Goal: Task Accomplishment & Management: Use online tool/utility

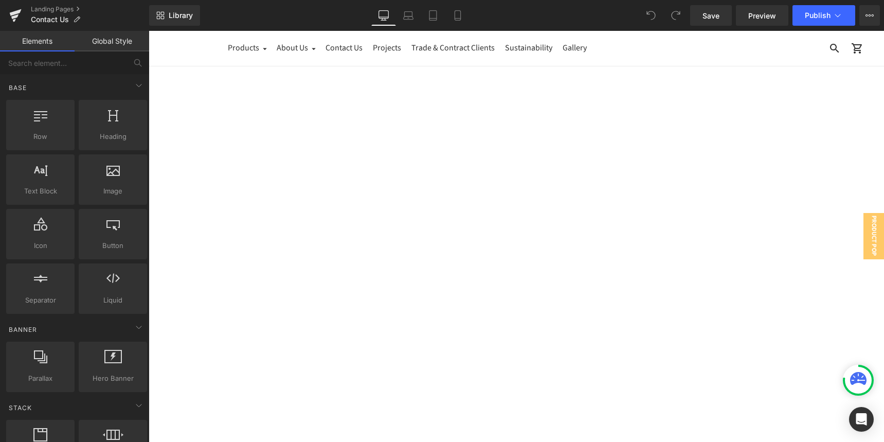
scroll to position [57, 0]
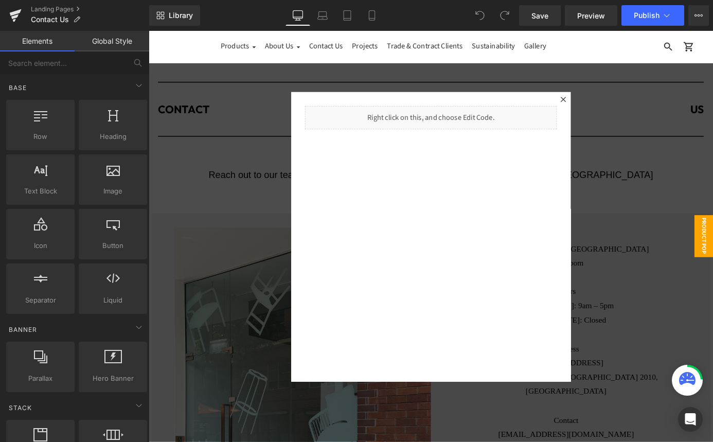
click at [606, 106] on icon at bounding box center [606, 106] width 6 height 6
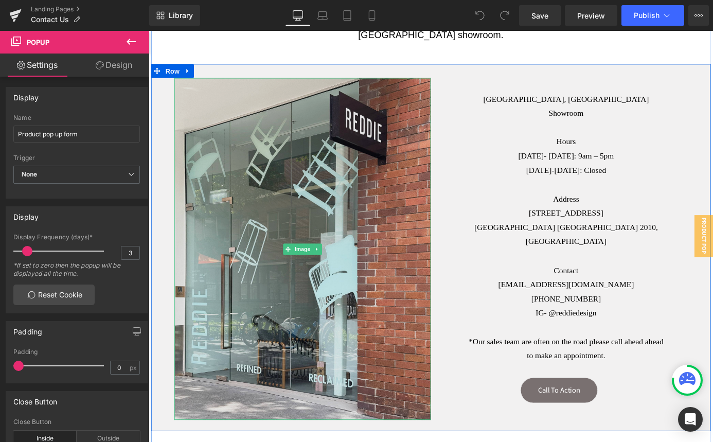
scroll to position [162, 0]
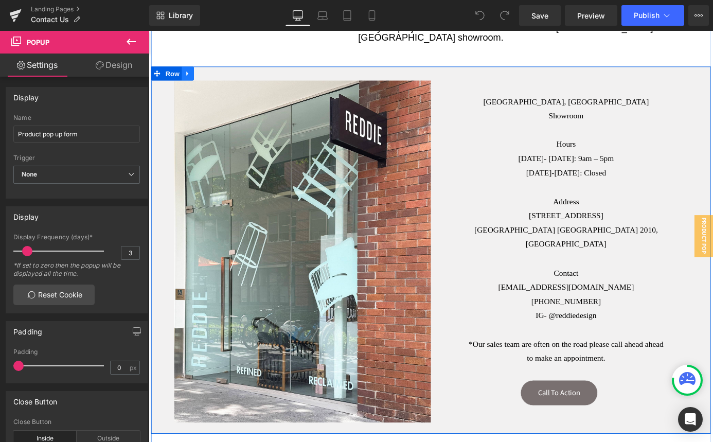
click at [191, 75] on icon at bounding box center [191, 78] width 7 height 8
click at [205, 78] on icon at bounding box center [205, 77] width 7 height 7
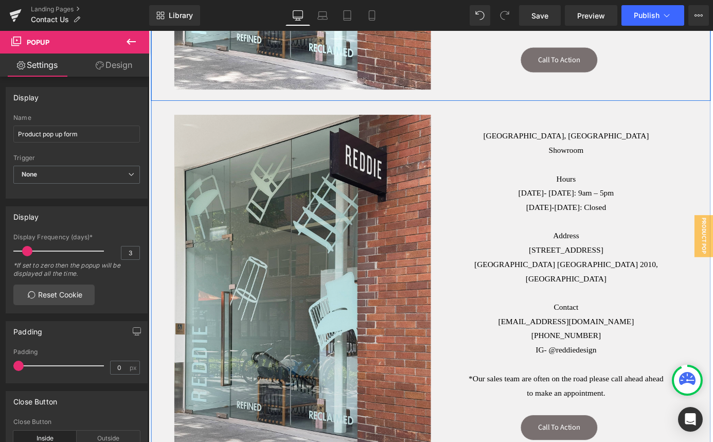
scroll to position [557, 0]
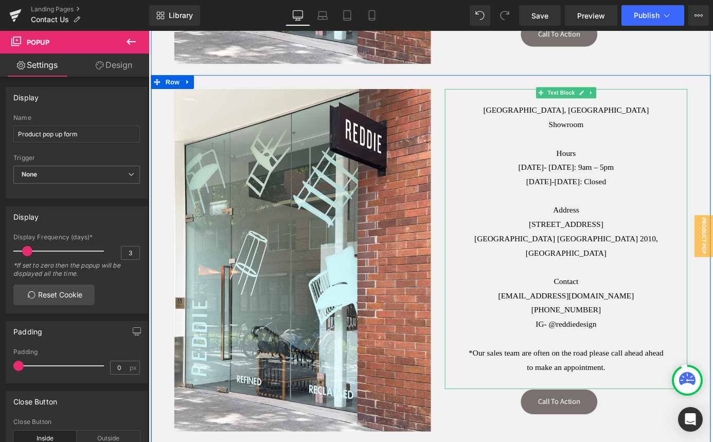
click at [593, 114] on strong "[GEOGRAPHIC_DATA], [GEOGRAPHIC_DATA] Showroom" at bounding box center [608, 127] width 183 height 26
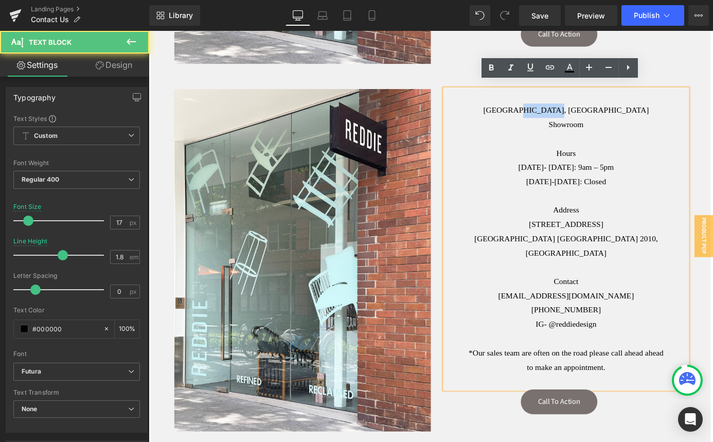
click at [593, 114] on strong "[GEOGRAPHIC_DATA], [GEOGRAPHIC_DATA] Showroom" at bounding box center [608, 127] width 183 height 26
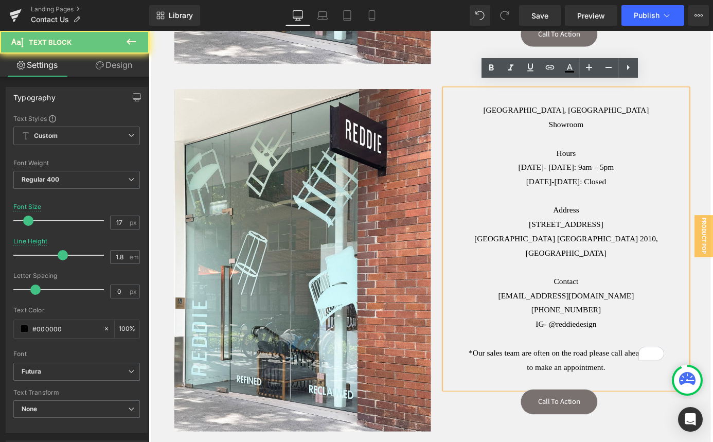
click at [660, 114] on strong "[GEOGRAPHIC_DATA], [GEOGRAPHIC_DATA] Showroom" at bounding box center [608, 127] width 183 height 26
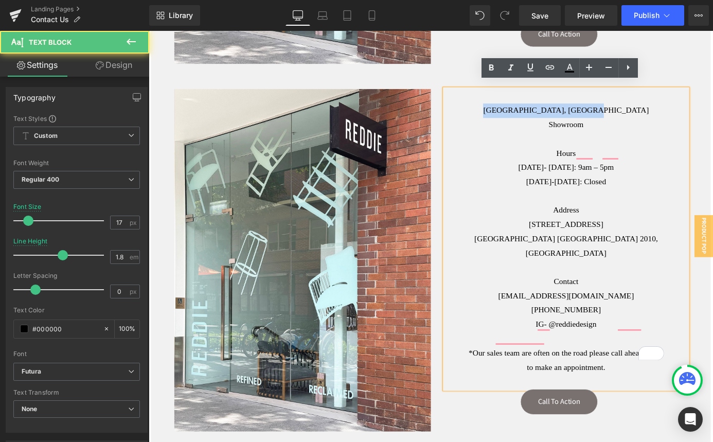
drag, startPoint x: 663, startPoint y: 113, endPoint x: 529, endPoint y: 116, distance: 134.2
click at [529, 116] on div "[GEOGRAPHIC_DATA], [GEOGRAPHIC_DATA] Showroom" at bounding box center [609, 126] width 216 height 31
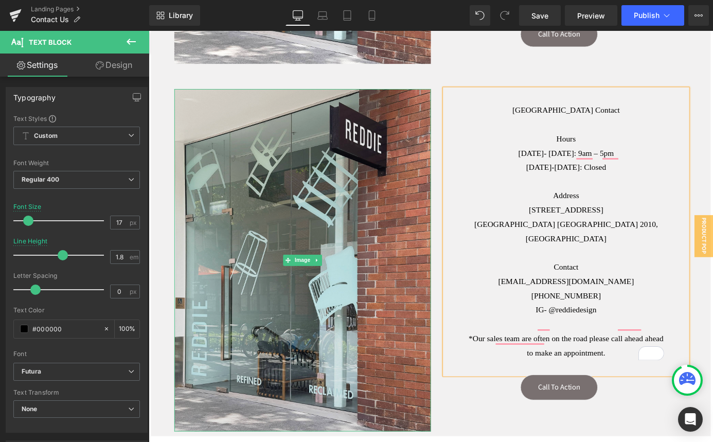
click at [233, 252] on img at bounding box center [318, 283] width 283 height 377
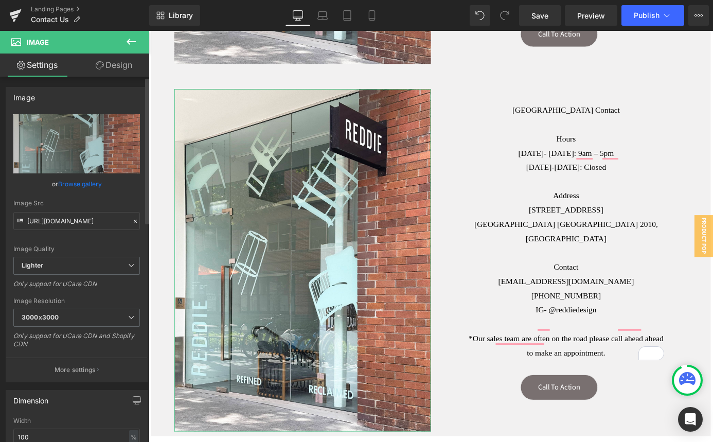
click at [72, 183] on link "Browse gallery" at bounding box center [80, 184] width 44 height 18
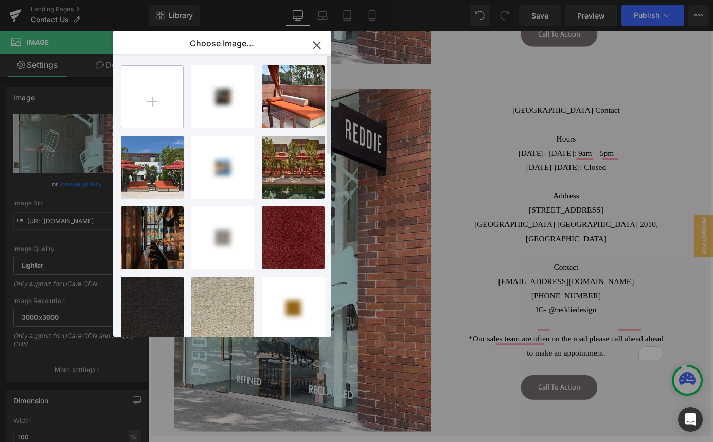
click at [149, 100] on input "file" at bounding box center [152, 97] width 62 height 62
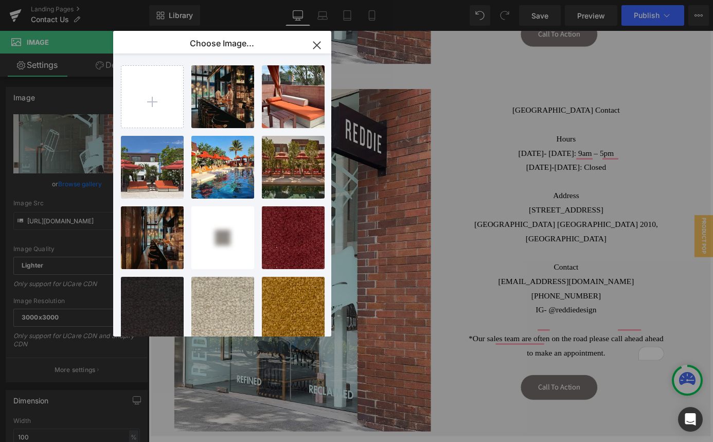
click at [317, 44] on icon "button" at bounding box center [316, 45] width 7 height 7
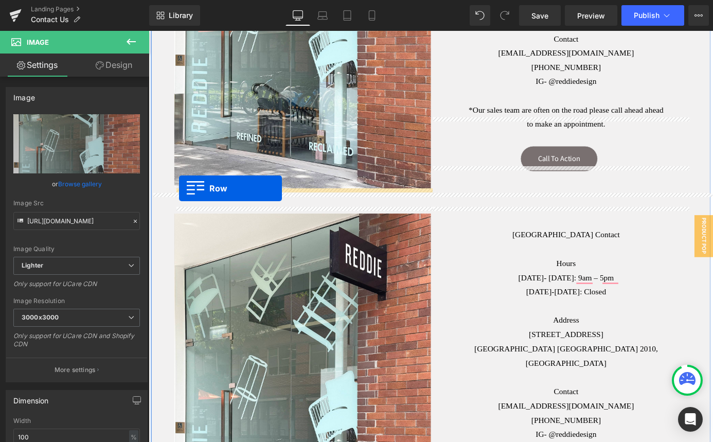
scroll to position [419, 0]
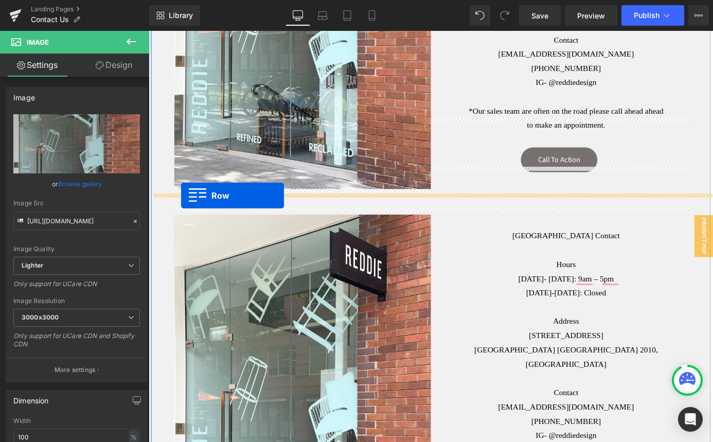
drag, startPoint x: 158, startPoint y: 239, endPoint x: 184, endPoint y: 211, distance: 37.5
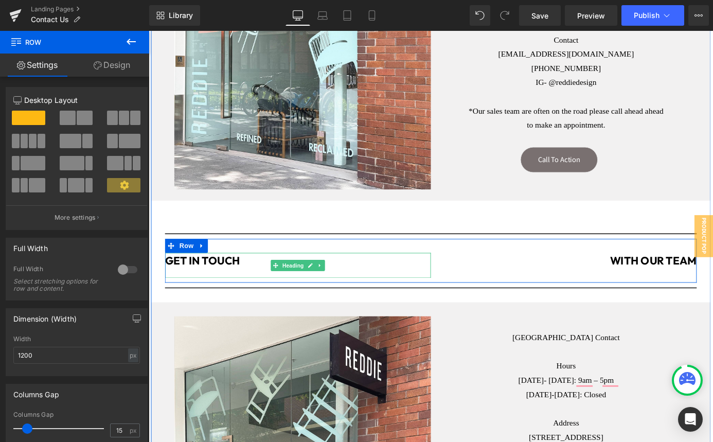
click at [225, 280] on b "GET IN TOUCH" at bounding box center [208, 284] width 83 height 15
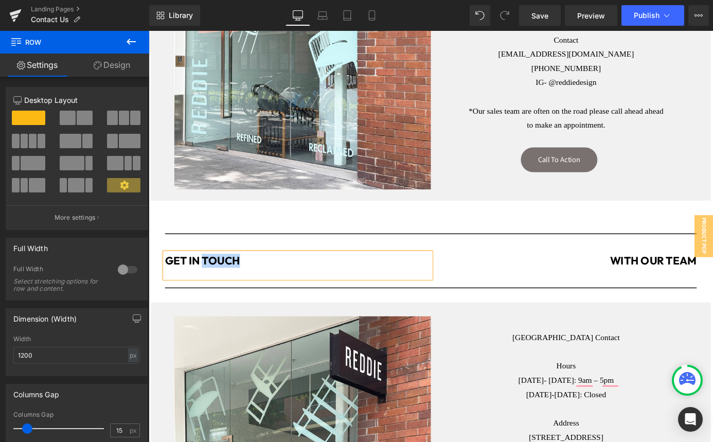
click at [225, 280] on b "GET IN TOUCH" at bounding box center [208, 284] width 83 height 15
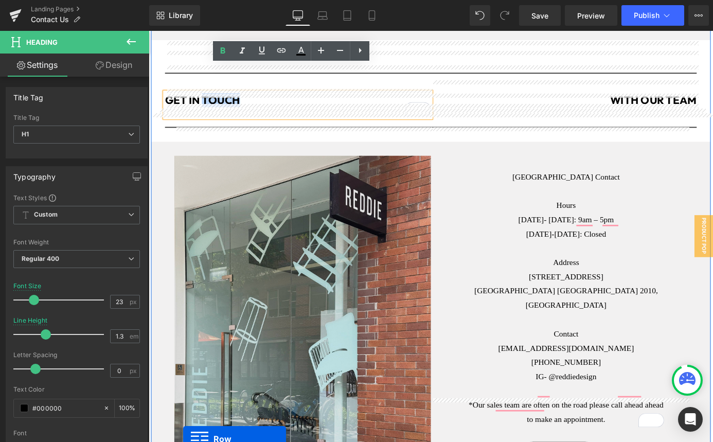
scroll to position [594, 0]
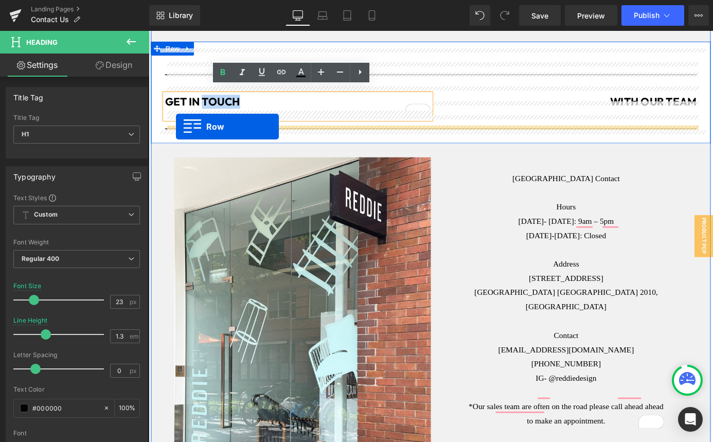
drag, startPoint x: 160, startPoint y: 327, endPoint x: 178, endPoint y: 135, distance: 192.6
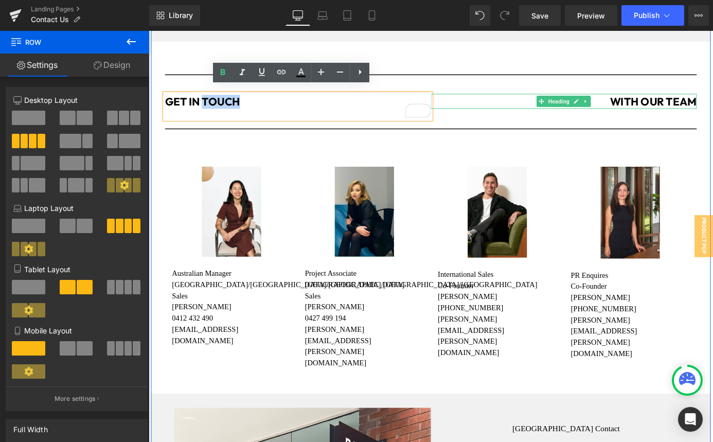
click at [701, 105] on b "WITH OUR TEAM" at bounding box center [705, 108] width 96 height 15
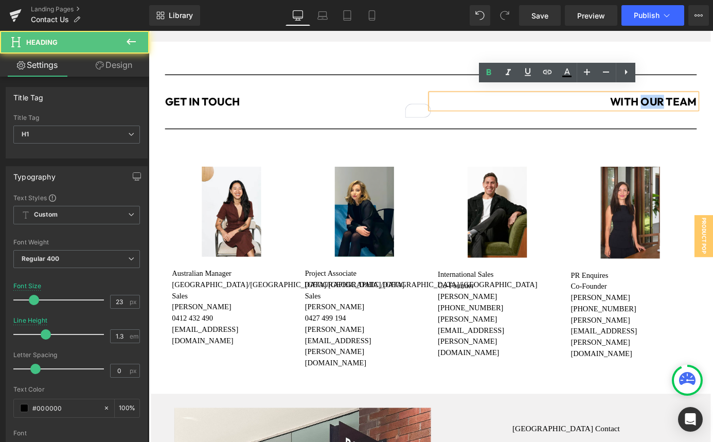
click at [701, 105] on b "WITH OUR TEAM" at bounding box center [705, 108] width 96 height 15
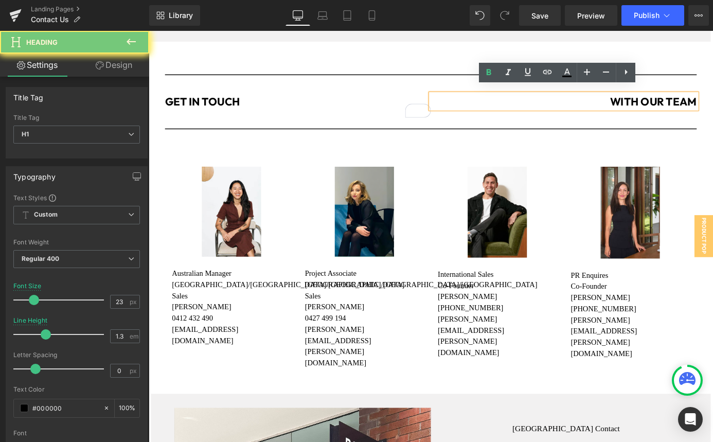
click at [712, 102] on b "WITH OUR TEAM" at bounding box center [705, 108] width 96 height 15
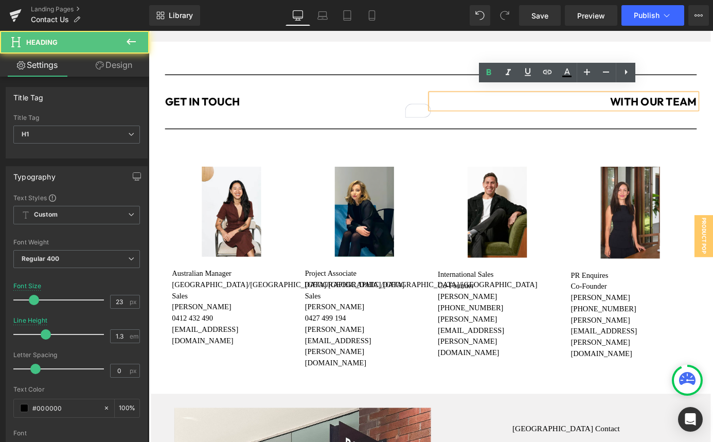
click at [712, 102] on b "WITH OUR TEAM" at bounding box center [705, 108] width 96 height 15
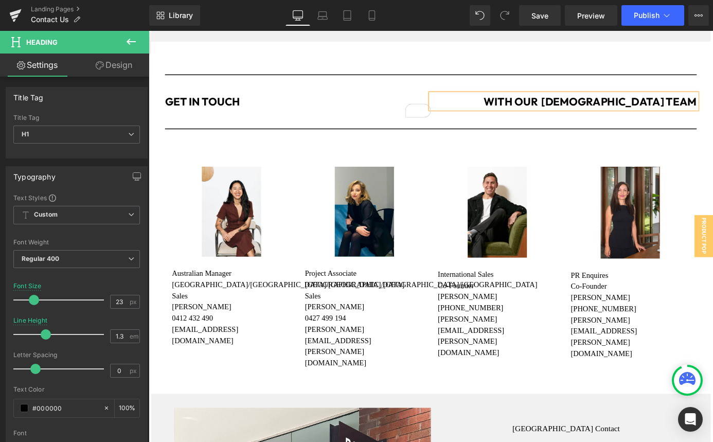
click at [641, 101] on b "WITH OUR AUSTRALIAN TEAM" at bounding box center [635, 108] width 235 height 15
click at [373, 62] on div "Separator GET IN TOUCH Heading WITH OUR AUSTRALIAN TEAM Heading Row Separator I…" at bounding box center [460, 242] width 602 height 368
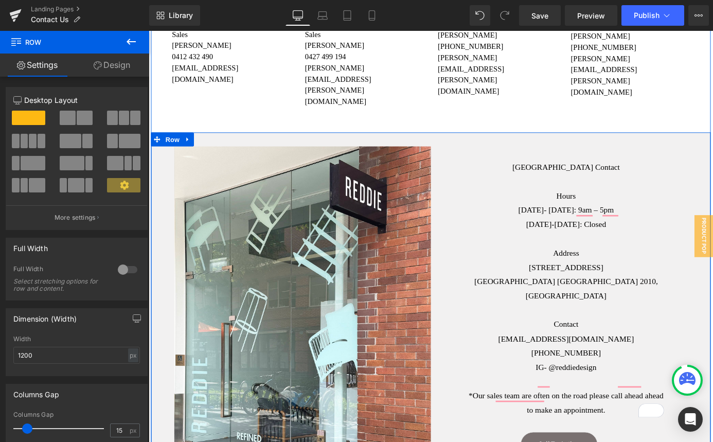
scroll to position [883, 0]
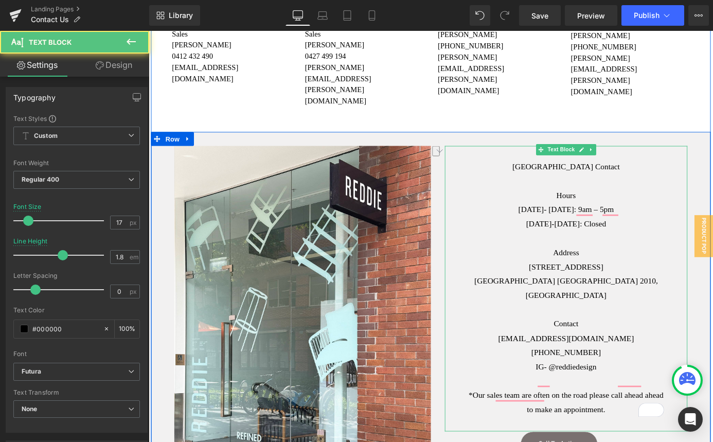
drag, startPoint x: 648, startPoint y: 186, endPoint x: 568, endPoint y: 189, distance: 80.3
click at [568, 236] on div "[DATE]-[DATE]: Closed" at bounding box center [609, 244] width 216 height 16
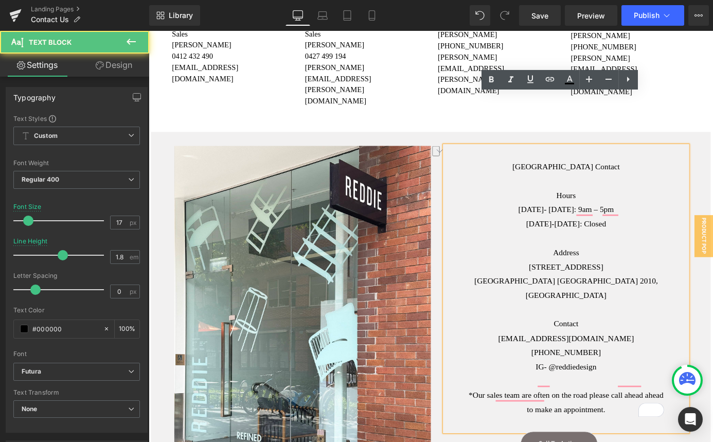
click at [618, 331] on div "To enrich screen reader interactions, please activate Accessibility in Grammarl…" at bounding box center [609, 339] width 216 height 16
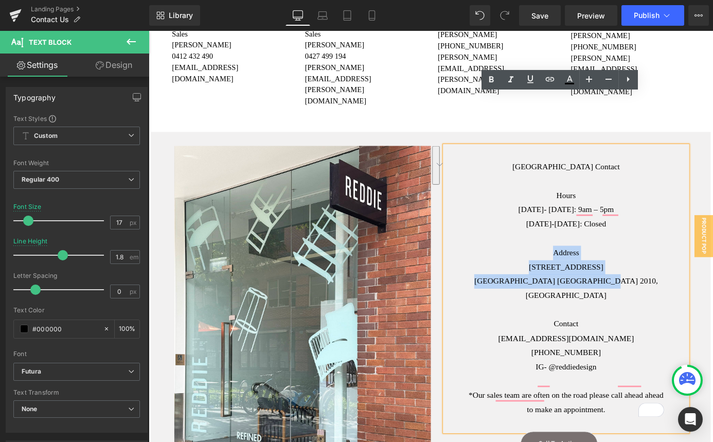
drag, startPoint x: 662, startPoint y: 246, endPoint x: 567, endPoint y: 217, distance: 99.7
click at [567, 217] on div "London Contact Hours Monday- Friday: 9am – 5pm Saturday-Sunday: Closed Address …" at bounding box center [608, 315] width 267 height 315
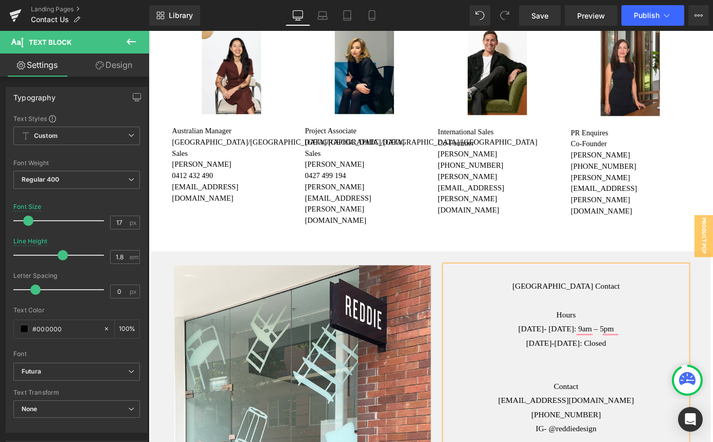
scroll to position [779, 0]
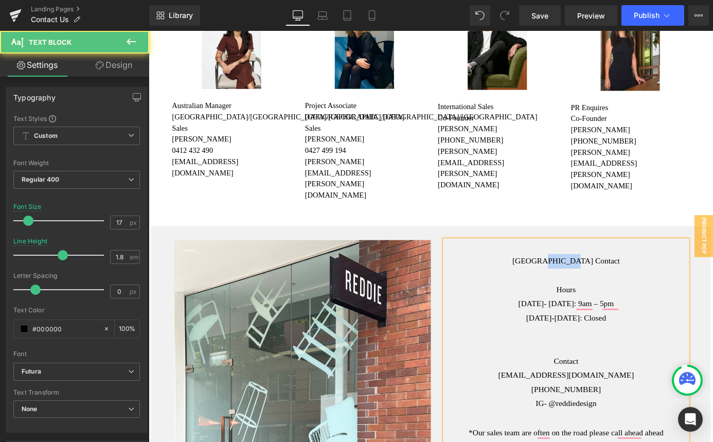
drag, startPoint x: 611, startPoint y: 230, endPoint x: 646, endPoint y: 228, distance: 35.0
click at [645, 277] on div "London Contact" at bounding box center [609, 285] width 216 height 16
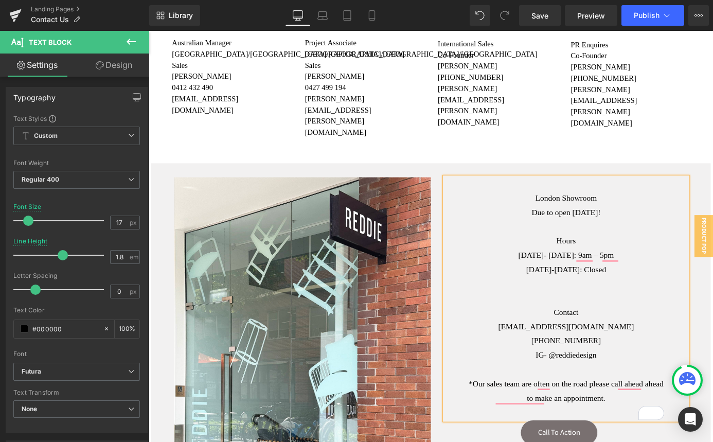
scroll to position [859, 0]
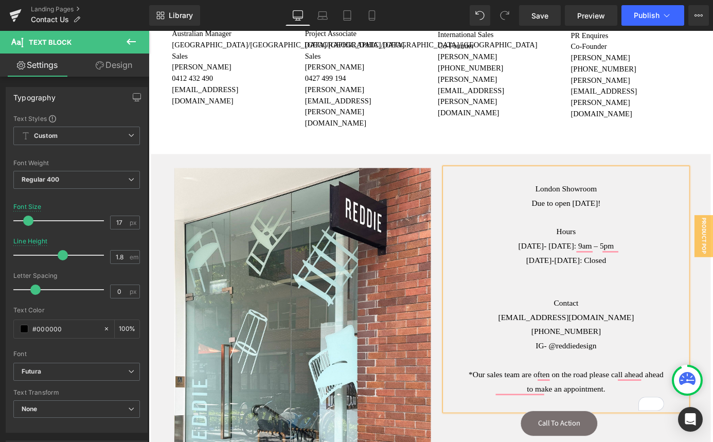
click at [605, 308] on div "To enrich screen reader interactions, please activate Accessibility in Grammarl…" at bounding box center [609, 316] width 216 height 16
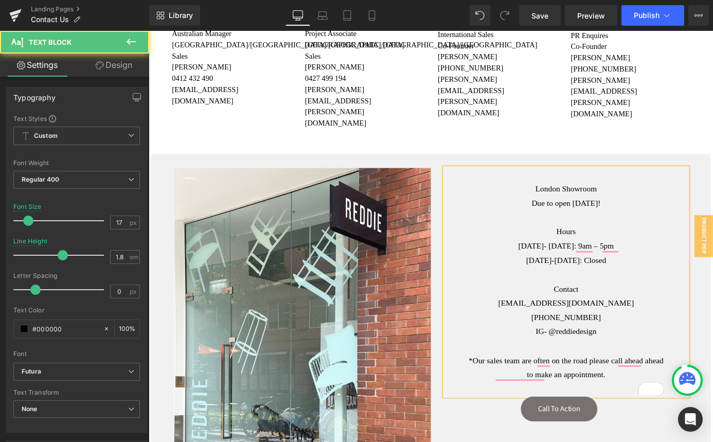
drag, startPoint x: 648, startPoint y: 294, endPoint x: 598, endPoint y: 295, distance: 49.9
click at [598, 339] on div "[PHONE_NUMBER]" at bounding box center [609, 347] width 216 height 16
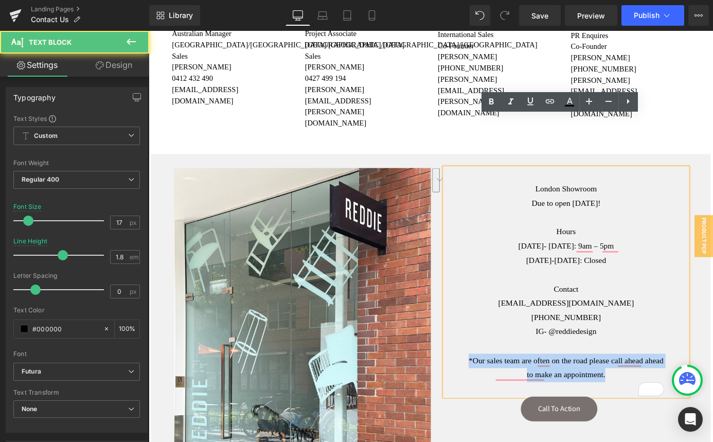
drag, startPoint x: 686, startPoint y: 352, endPoint x: 491, endPoint y: 340, distance: 195.2
click at [491, 341] on div "London Showroom Due to open Jan 2026! Hours Monday- Friday: 9am – 5pm Saturday-…" at bounding box center [608, 308] width 267 height 252
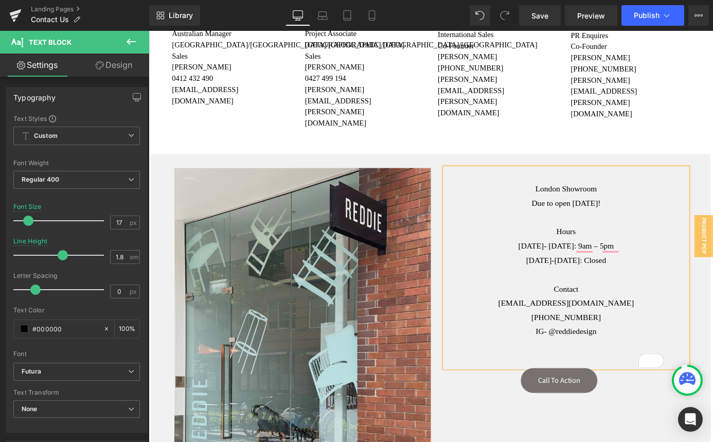
click at [382, 220] on img at bounding box center [318, 370] width 283 height 377
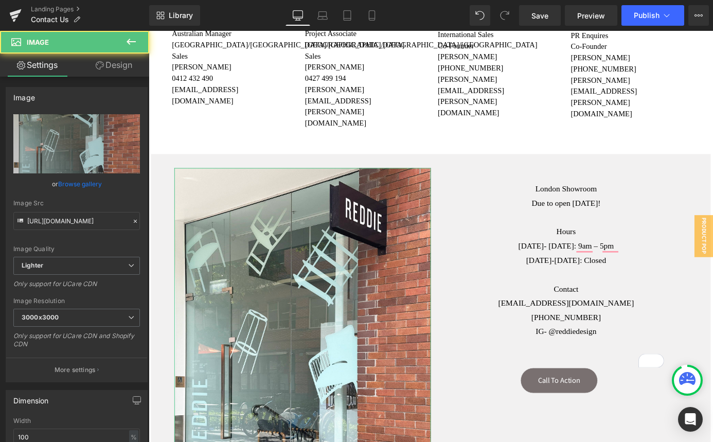
click at [79, 186] on link "Browse gallery" at bounding box center [80, 184] width 44 height 18
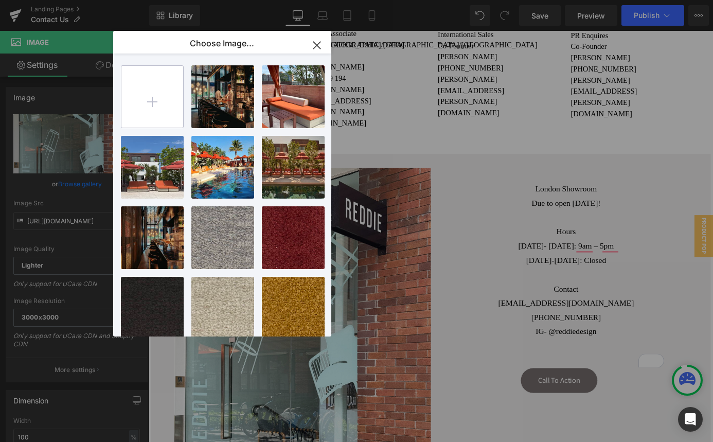
click at [162, 107] on input "file" at bounding box center [152, 97] width 62 height 62
type input "C:\fakepath\f07690c1-6f32-4233-9cb7-06899be88e7e_1296x.webp"
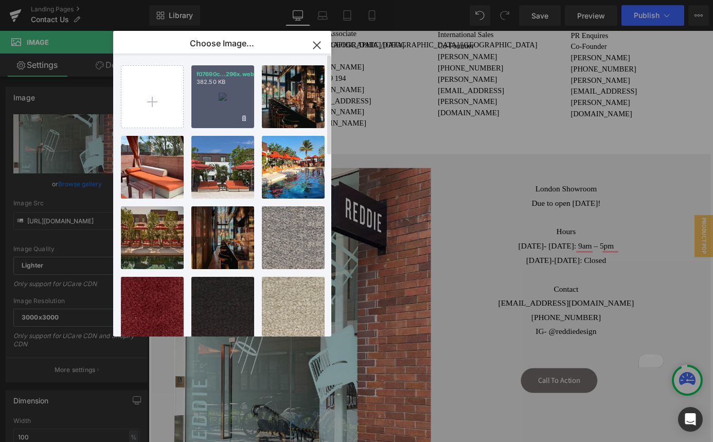
click at [217, 86] on div "f07690c...296x.webp 382.50 KB" at bounding box center [222, 96] width 63 height 63
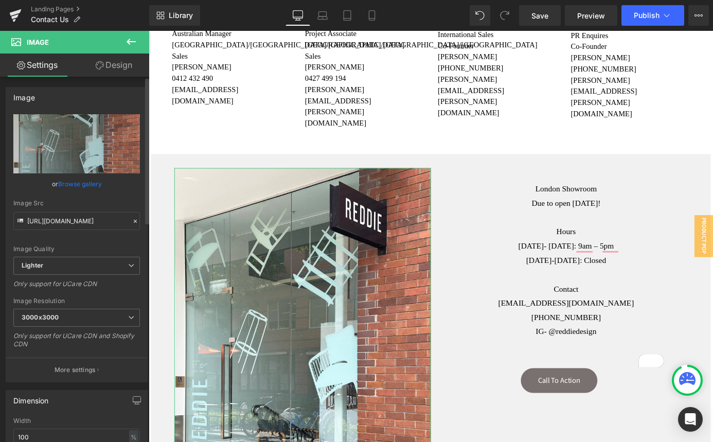
click at [90, 181] on link "Browse gallery" at bounding box center [80, 184] width 44 height 18
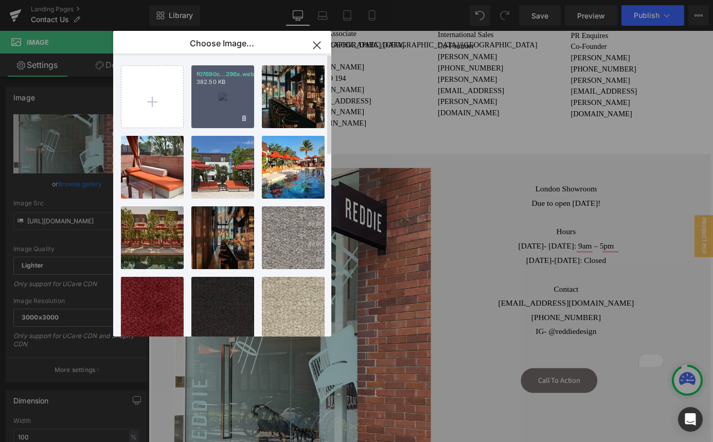
click at [225, 98] on div "f07690c...296x.webp 382.50 KB" at bounding box center [222, 96] width 63 height 63
type input "https://ucarecdn.com/4d2ec1e0-d058-412c-a5dd-aa9f3a336fde/-/format/auto/-/previ…"
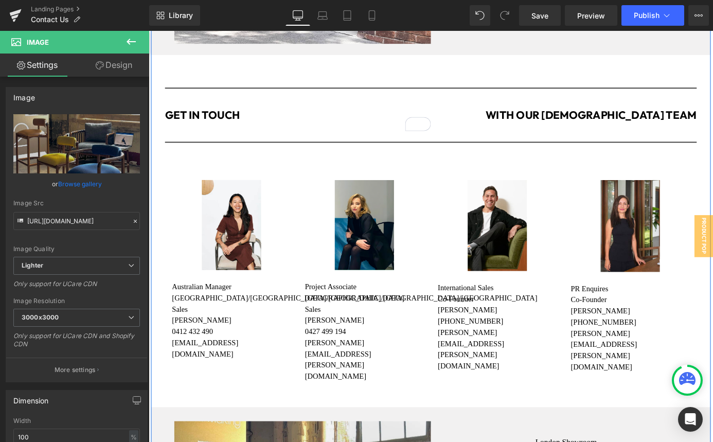
scroll to position [578, 0]
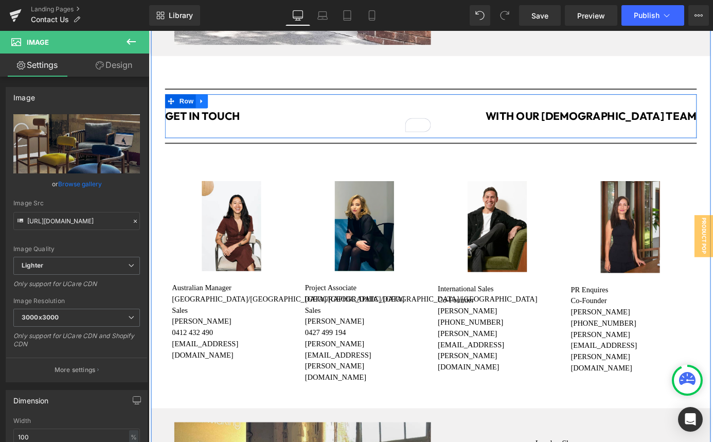
click at [206, 105] on icon at bounding box center [207, 109] width 7 height 8
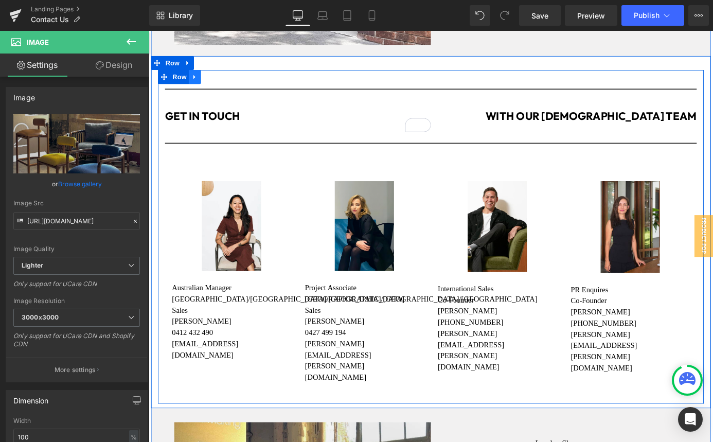
click at [203, 77] on link at bounding box center [199, 81] width 13 height 15
click at [210, 78] on icon at bounding box center [212, 81] width 7 height 7
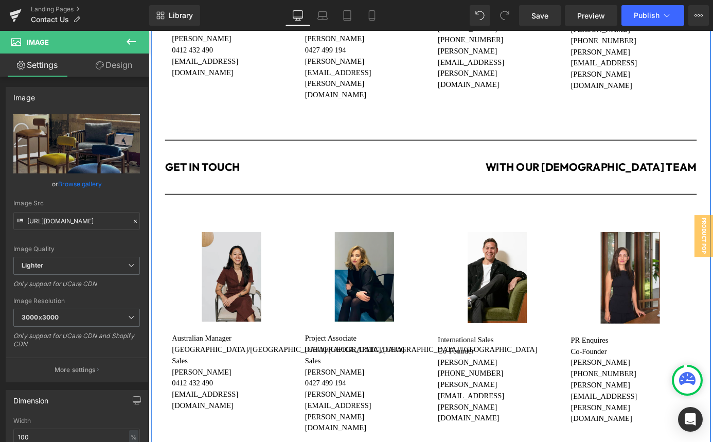
scroll to position [891, 0]
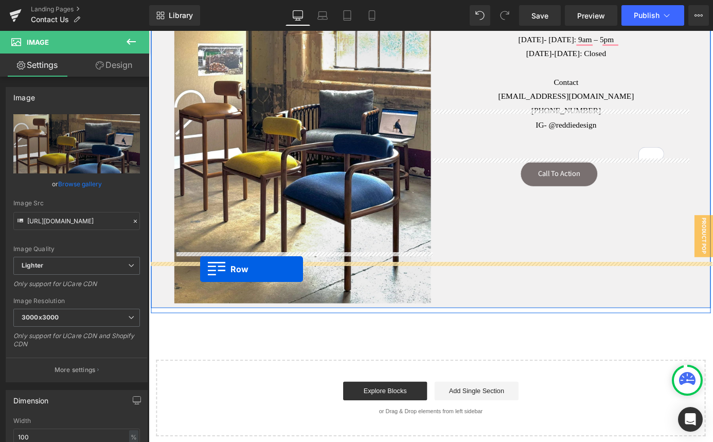
drag, startPoint x: 165, startPoint y: 83, endPoint x: 205, endPoint y: 294, distance: 214.1
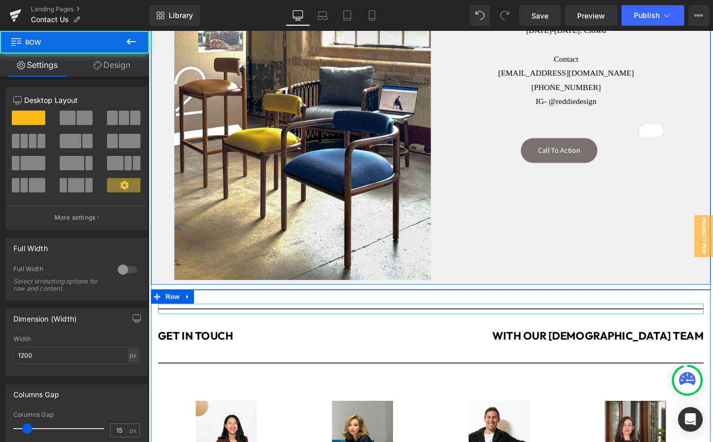
scroll to position [1086, 0]
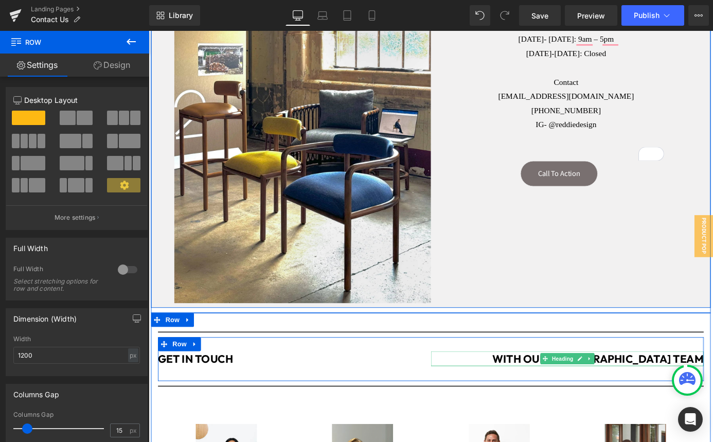
click at [693, 385] on b "WITH OUR AUSTRALIAN TEAM" at bounding box center [643, 392] width 233 height 15
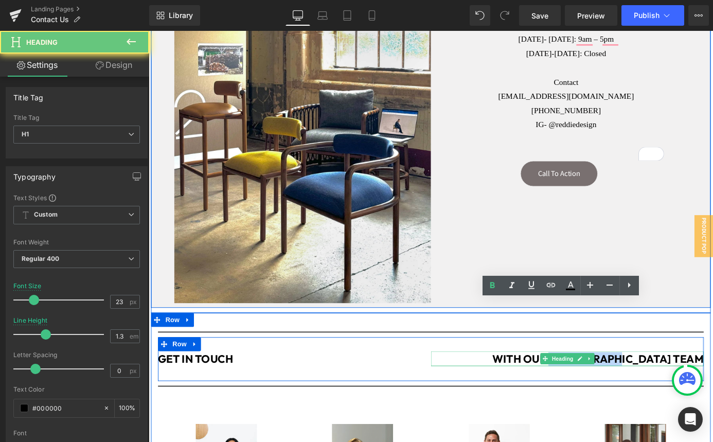
click at [693, 385] on b "WITH OUR AUSTRALIAN TEAM" at bounding box center [643, 392] width 233 height 15
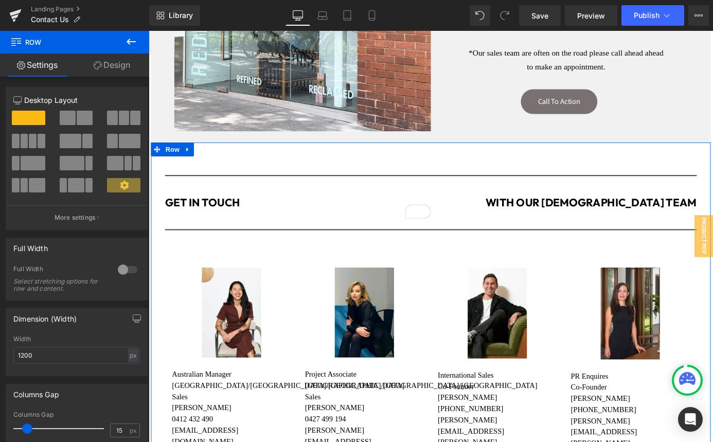
scroll to position [483, 0]
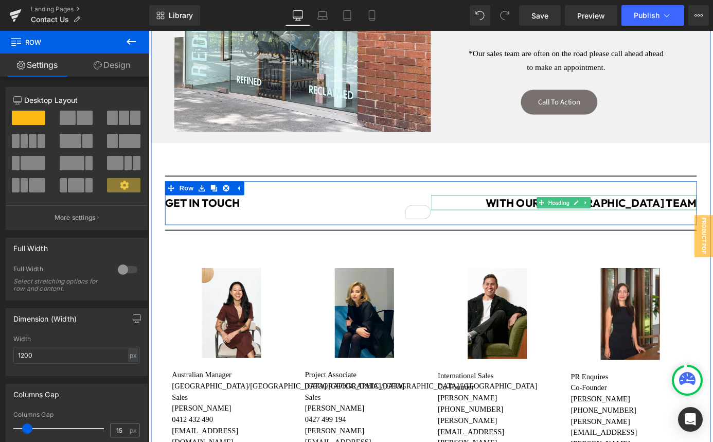
click at [651, 213] on b "WITH OUR AUSTRALIAN TEAM" at bounding box center [636, 220] width 233 height 15
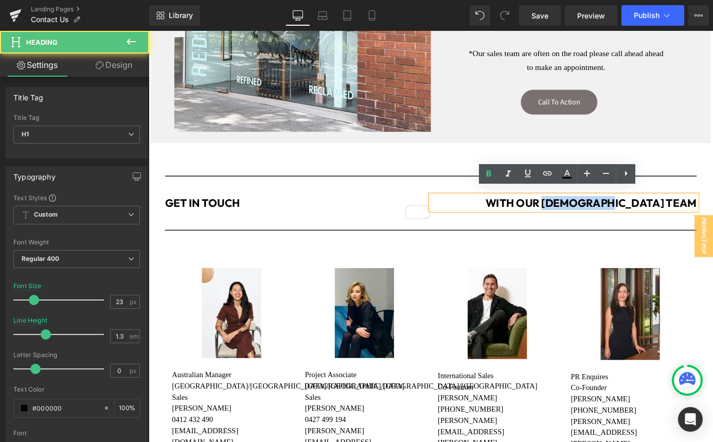
click at [651, 213] on b "WITH OUR AUSTRALIAN TEAM" at bounding box center [636, 220] width 233 height 15
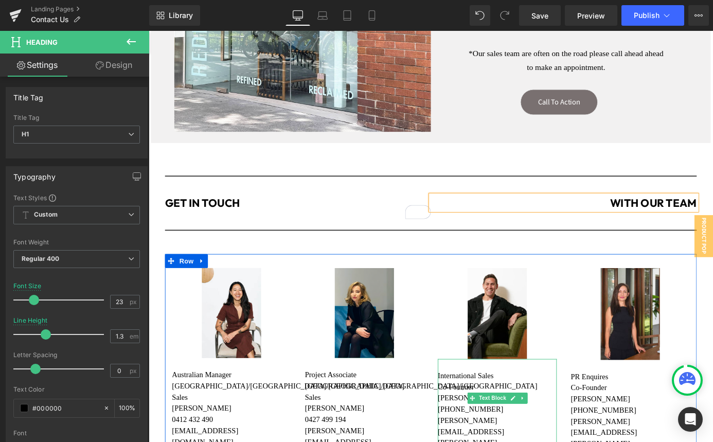
click at [489, 441] on p "[PHONE_NUMBER]" at bounding box center [532, 448] width 131 height 12
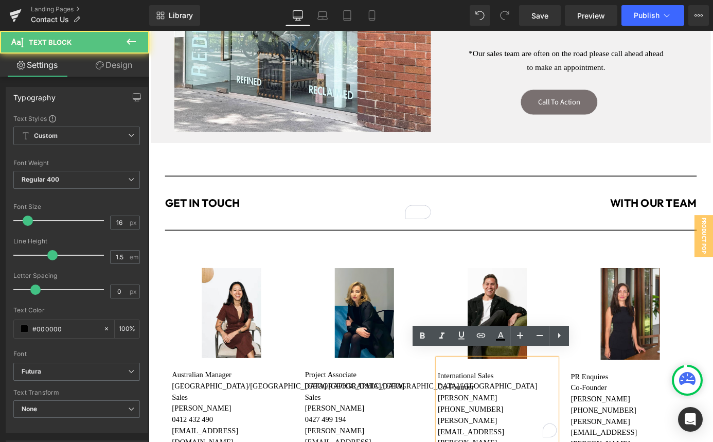
drag, startPoint x: 471, startPoint y: 439, endPoint x: 550, endPoint y: 436, distance: 79.2
click at [550, 441] on p "[PHONE_NUMBER]" at bounding box center [532, 448] width 131 height 12
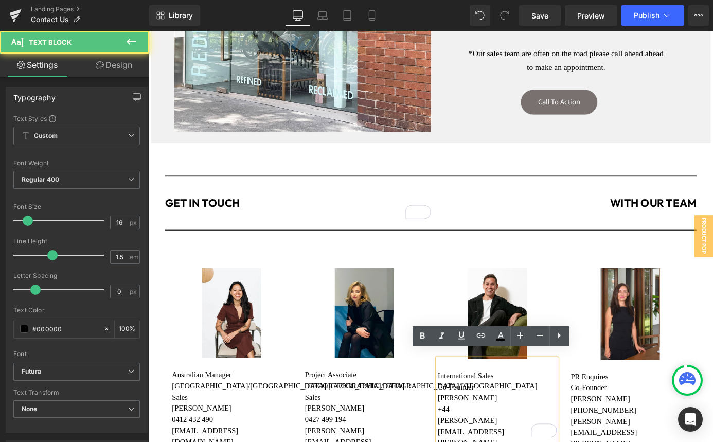
click at [470, 406] on strong "International Sales" at bounding box center [498, 410] width 62 height 9
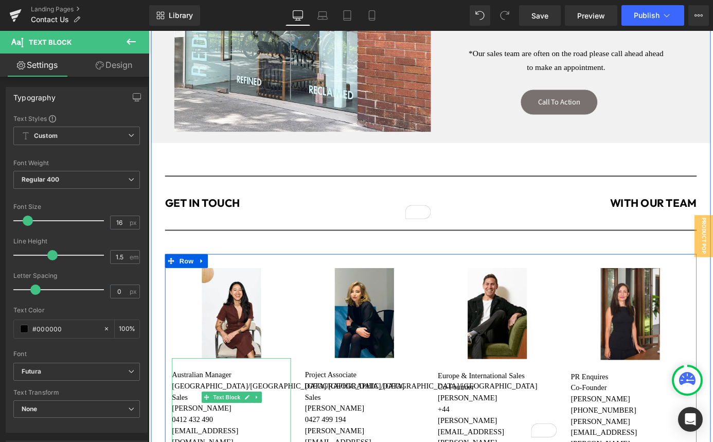
click at [176, 400] on div at bounding box center [175, 446] width 3 height 111
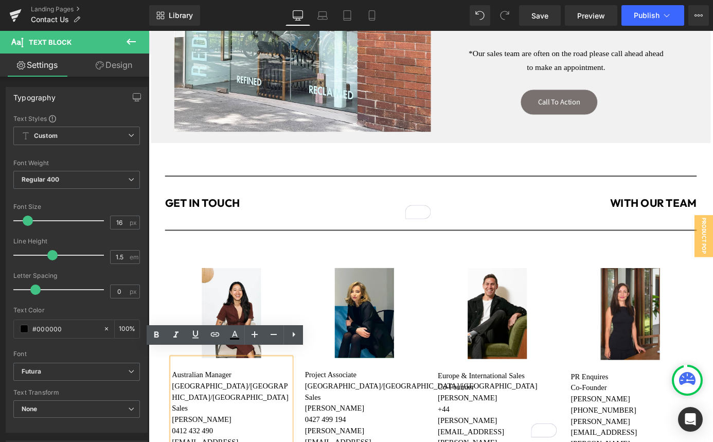
click at [176, 405] on strong "Australian Manager" at bounding box center [207, 409] width 66 height 9
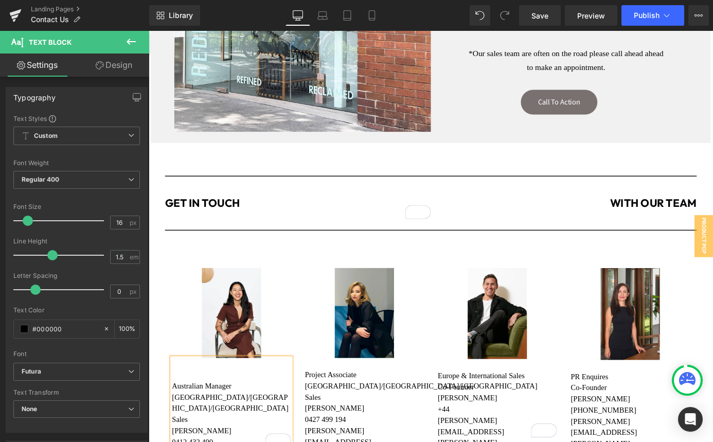
click at [186, 404] on p "To enrich screen reader interactions, please activate Accessibility in Grammarl…" at bounding box center [239, 410] width 131 height 12
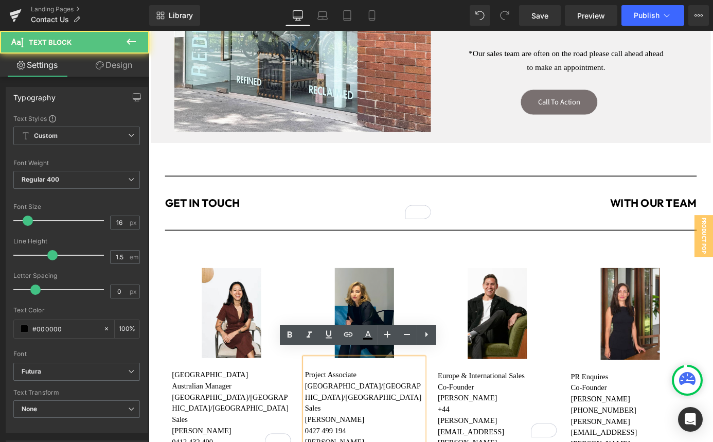
click at [322, 404] on p "Project Associate" at bounding box center [386, 410] width 131 height 12
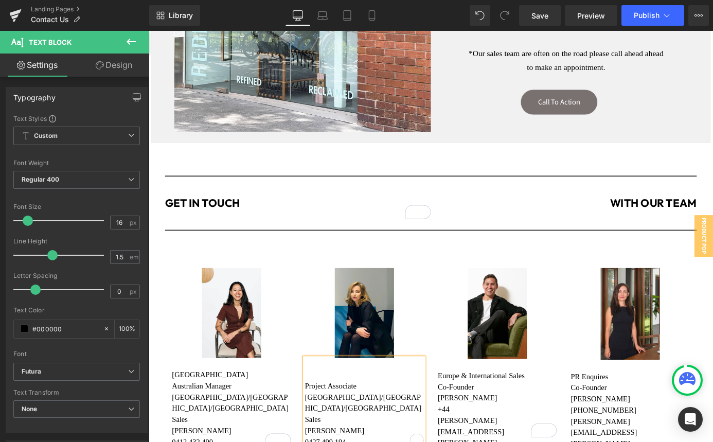
click at [328, 404] on p "To enrich screen reader interactions, please activate Accessibility in Grammarl…" at bounding box center [386, 410] width 131 height 12
click at [213, 405] on strong "AUSTRALIA" at bounding box center [216, 409] width 84 height 9
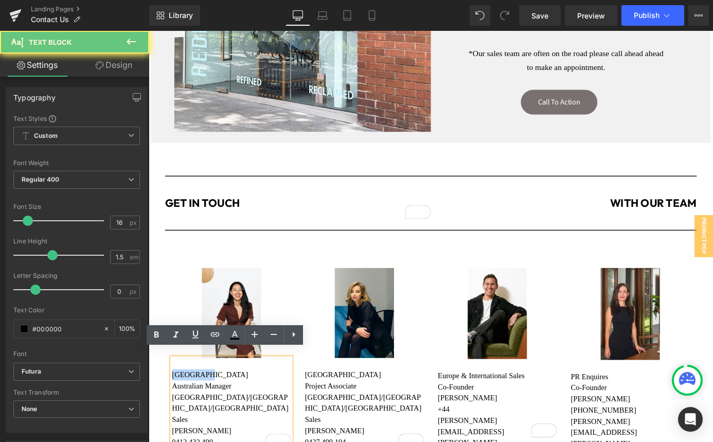
drag, startPoint x: 206, startPoint y: 403, endPoint x: 175, endPoint y: 403, distance: 31.4
click at [175, 404] on p "AUSTRALIA" at bounding box center [239, 410] width 131 height 12
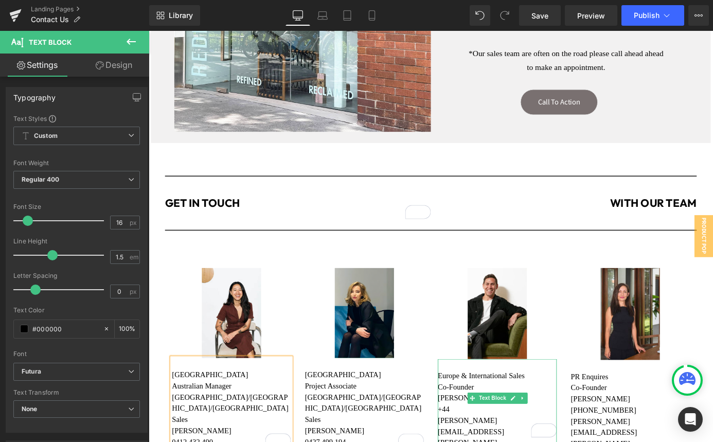
click at [477, 406] on strong "Europe & International Sales" at bounding box center [515, 410] width 96 height 9
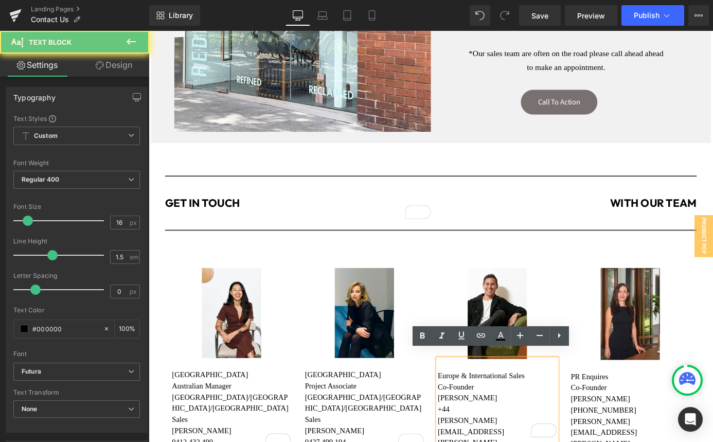
click at [467, 406] on strong "Europe & International Sales" at bounding box center [515, 410] width 96 height 9
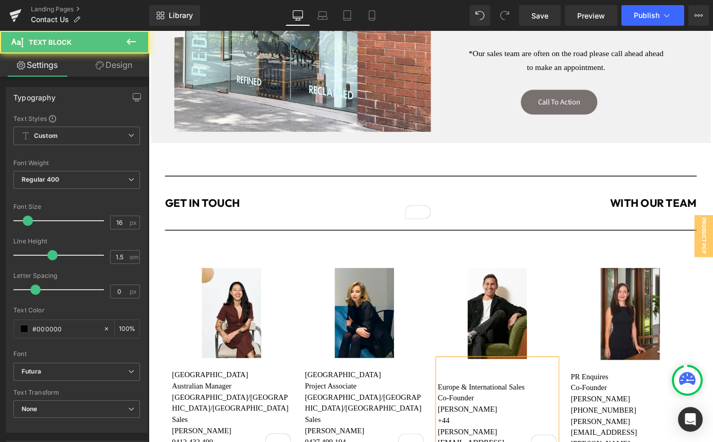
click at [471, 405] on p "To enrich screen reader interactions, please activate Accessibility in Grammarl…" at bounding box center [532, 411] width 131 height 12
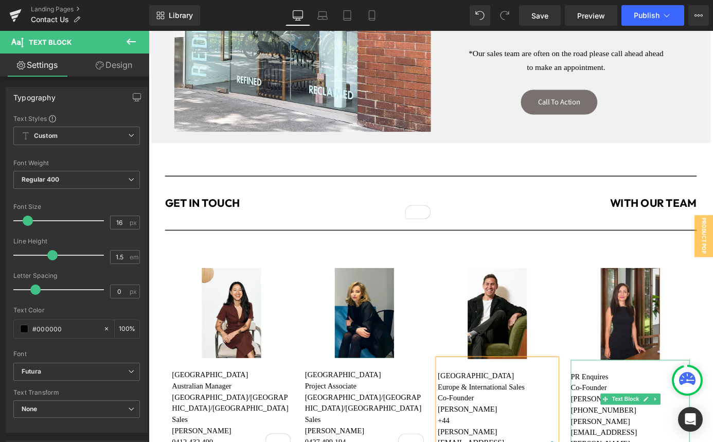
click at [654, 418] on p "Co-Founder" at bounding box center [679, 424] width 131 height 12
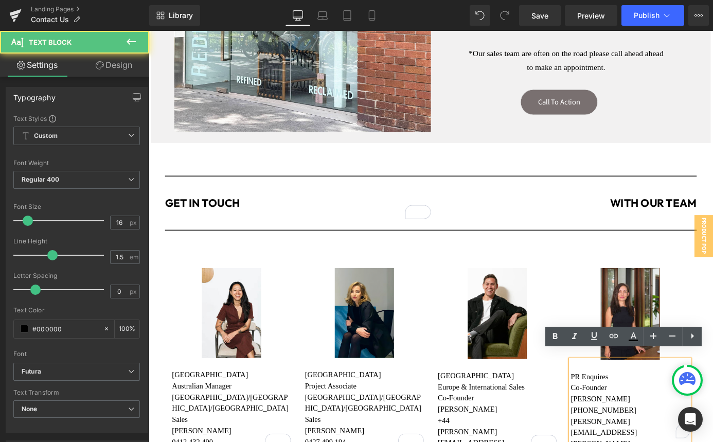
click at [618, 407] on strong "PR Enquires" at bounding box center [634, 411] width 41 height 9
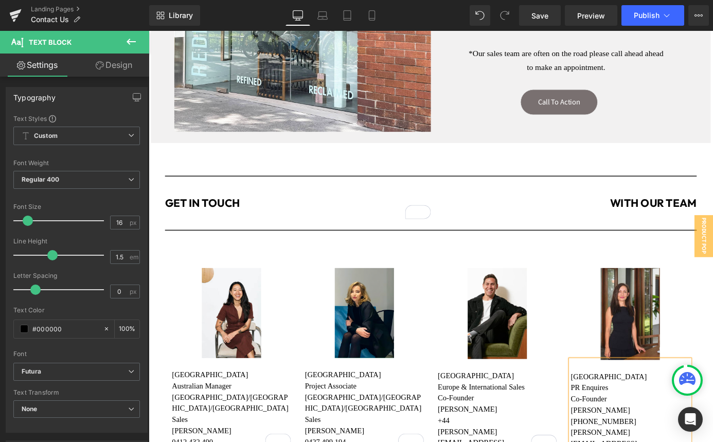
click at [594, 277] on div "Image SYDNEY Australian Manager NSW/VIC/SA Sales Cass Siow 0412 432 490 cass@re…" at bounding box center [460, 417] width 586 height 280
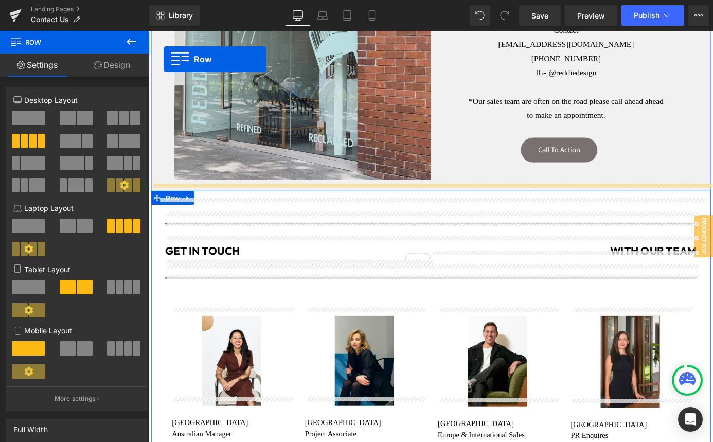
scroll to position [317, 0]
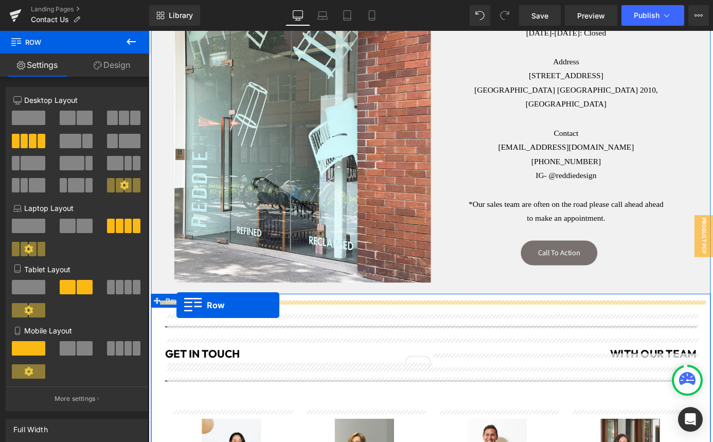
drag, startPoint x: 158, startPoint y: 382, endPoint x: 180, endPoint y: 332, distance: 54.8
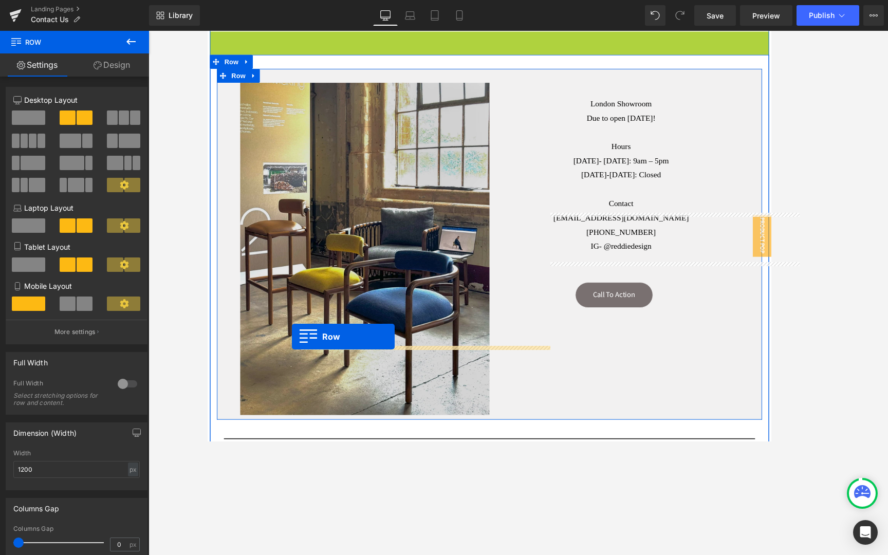
scroll to position [129, 0]
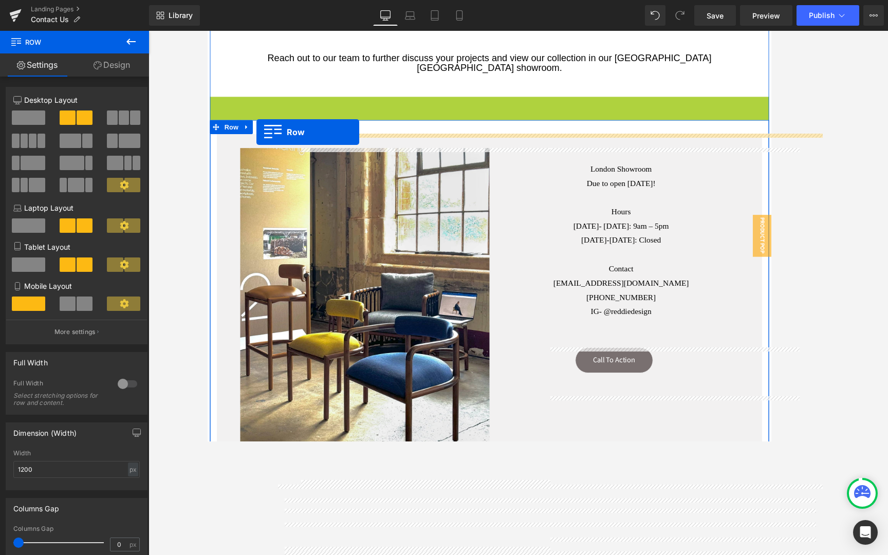
drag, startPoint x: 218, startPoint y: 240, endPoint x: 261, endPoint y: 142, distance: 106.4
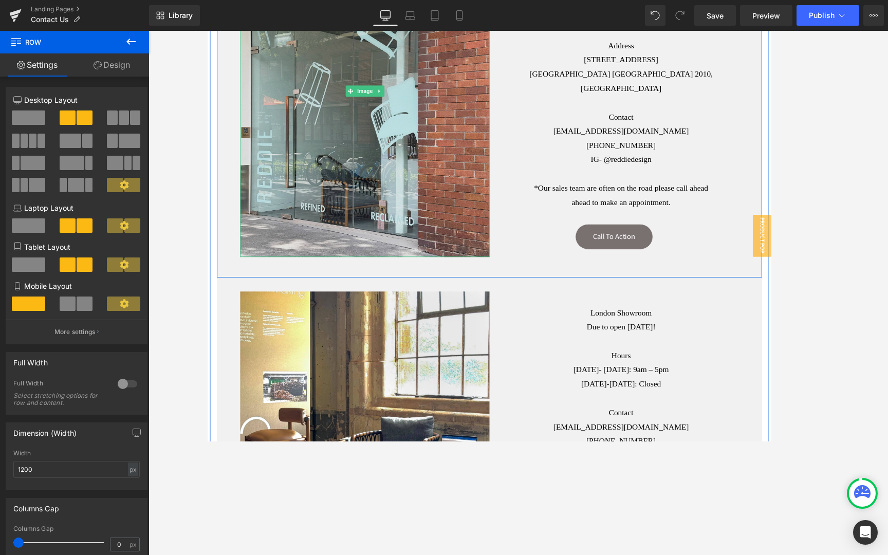
scroll to position [349, 0]
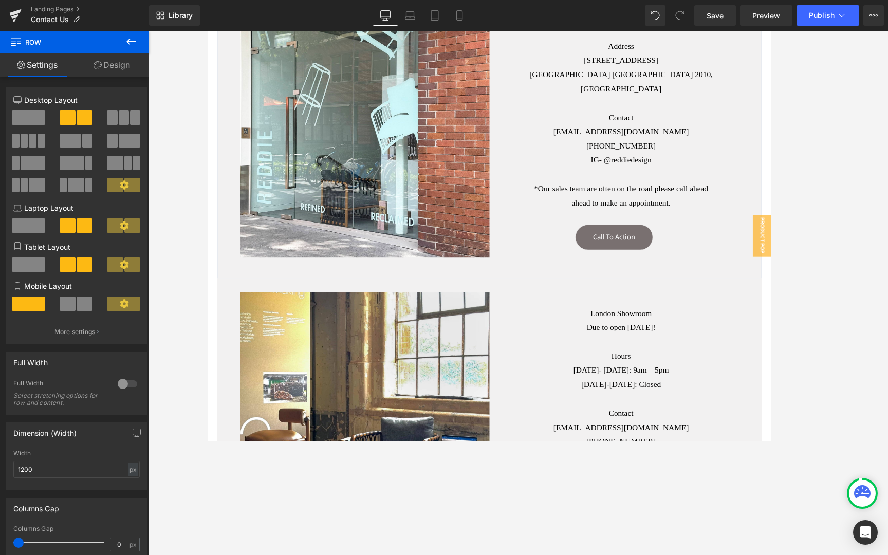
click at [105, 62] on link "Design" at bounding box center [112, 64] width 75 height 23
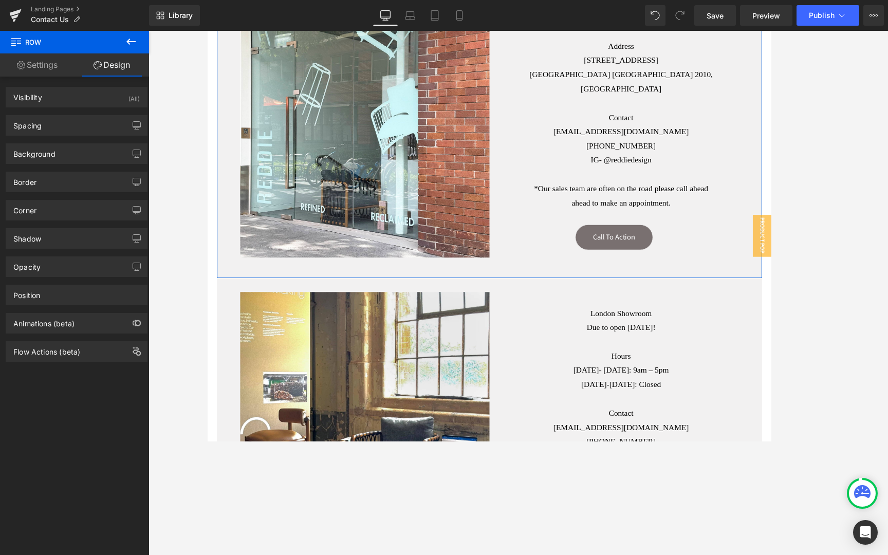
click at [31, 61] on link "Settings" at bounding box center [37, 64] width 75 height 23
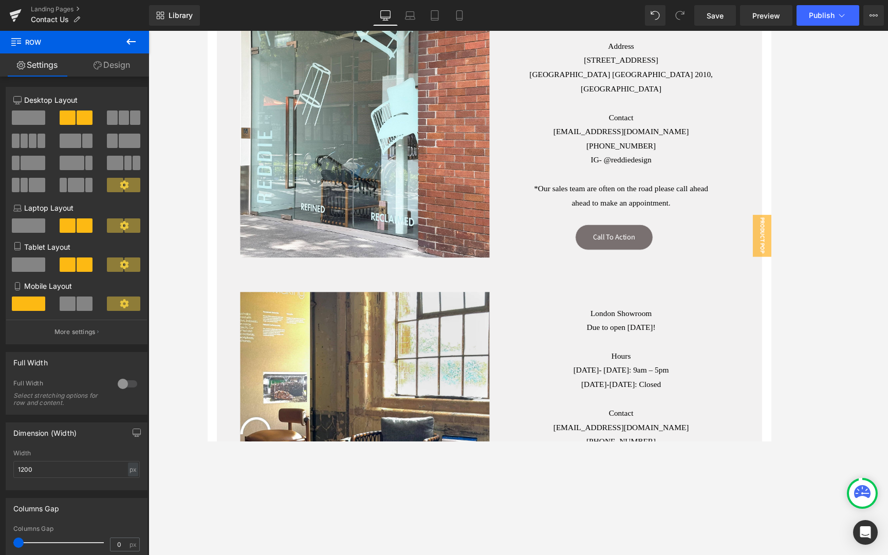
click at [126, 39] on icon at bounding box center [131, 41] width 12 height 12
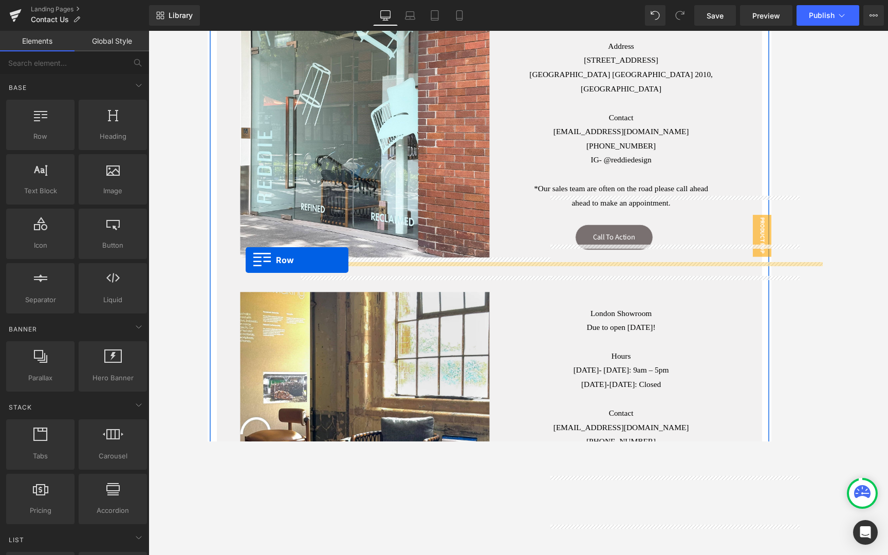
drag, startPoint x: 254, startPoint y: 157, endPoint x: 250, endPoint y: 282, distance: 125.5
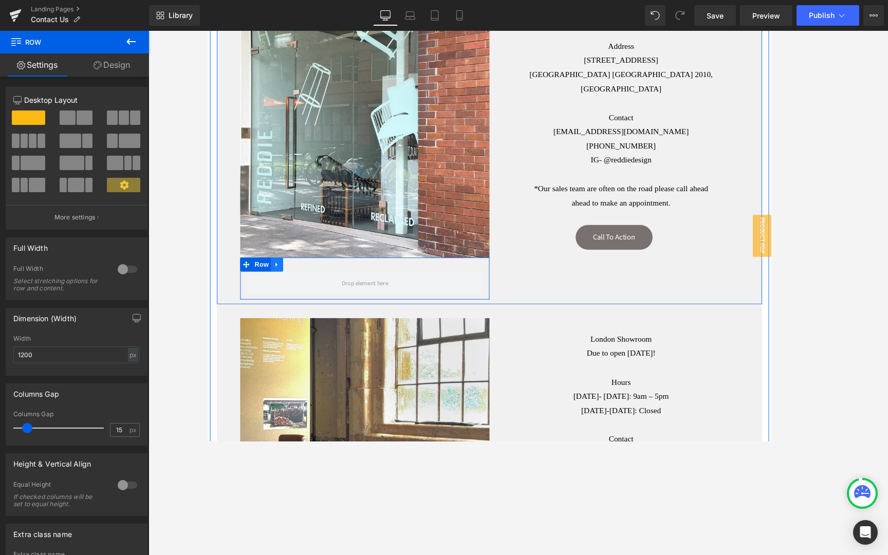
click at [286, 288] on icon at bounding box center [283, 289] width 7 height 8
click at [308, 289] on icon at bounding box center [310, 288] width 7 height 7
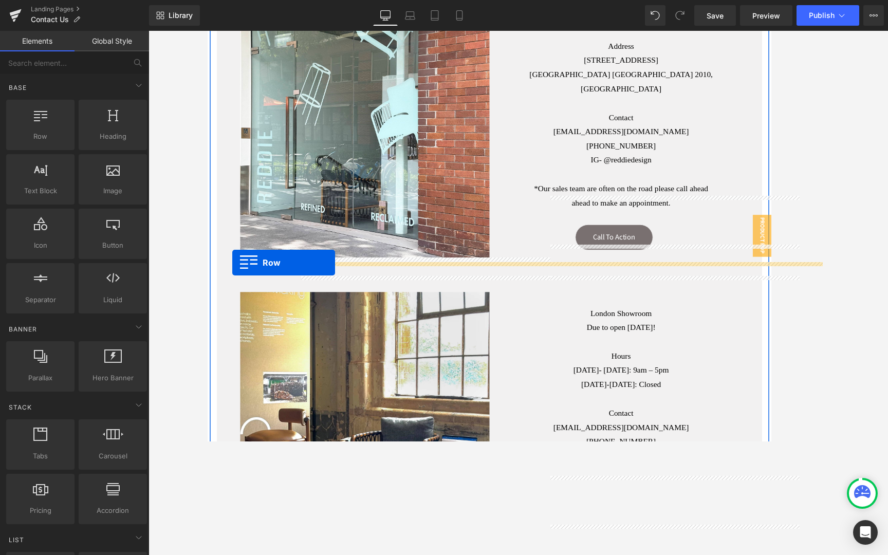
drag, startPoint x: 242, startPoint y: 160, endPoint x: 235, endPoint y: 287, distance: 127.2
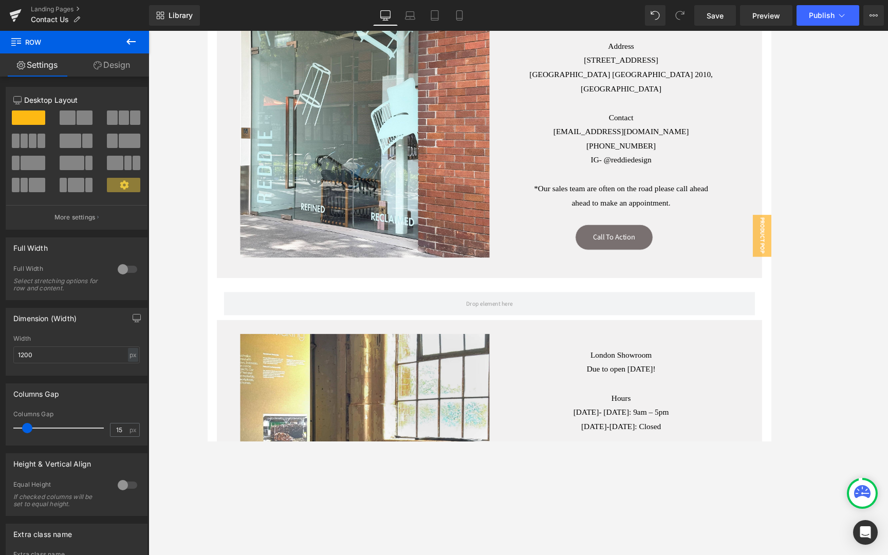
click at [178, 285] on div at bounding box center [519, 293] width 740 height 524
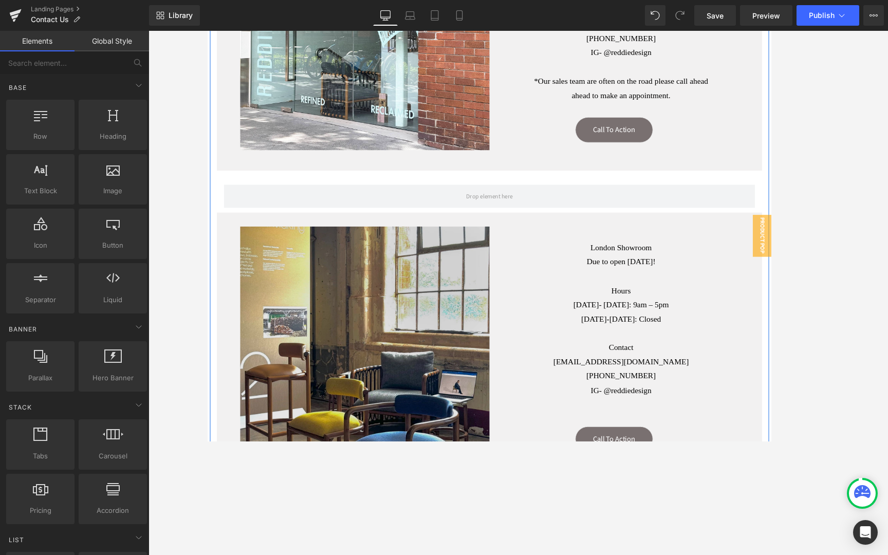
scroll to position [518, 0]
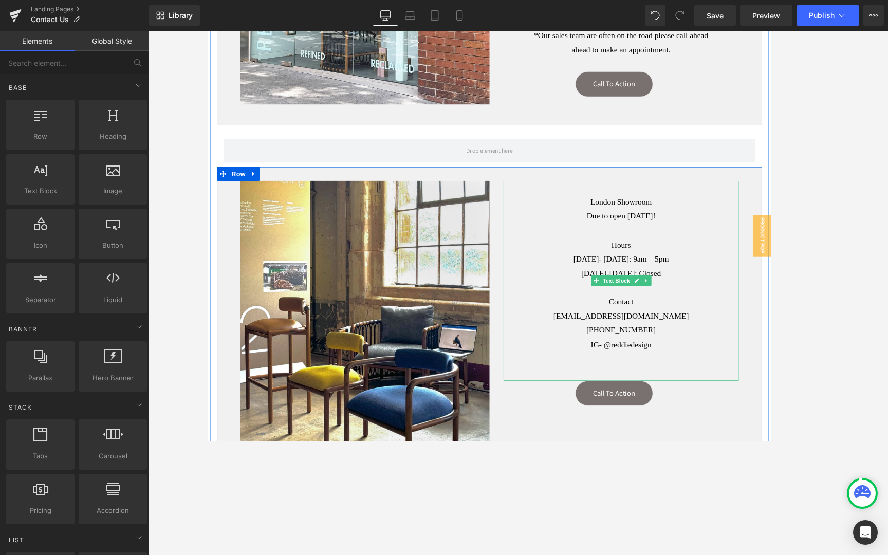
click at [626, 230] on strong "Due to open [DATE]!" at bounding box center [664, 235] width 76 height 10
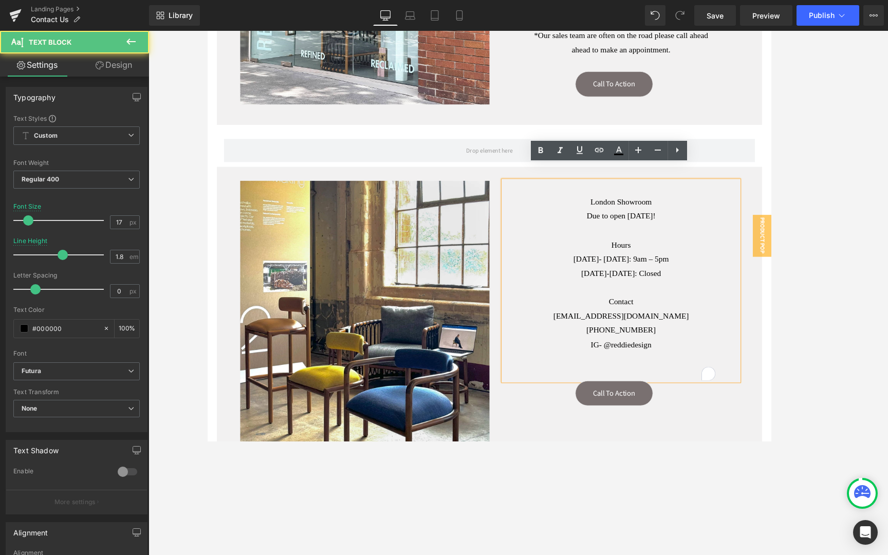
click at [613, 228] on div "Due to open [DATE]!" at bounding box center [663, 236] width 208 height 16
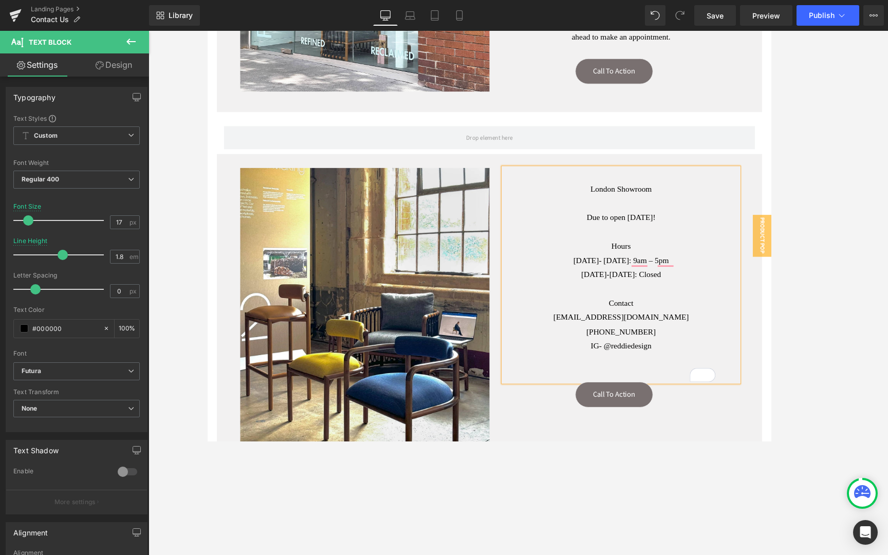
scroll to position [548, 0]
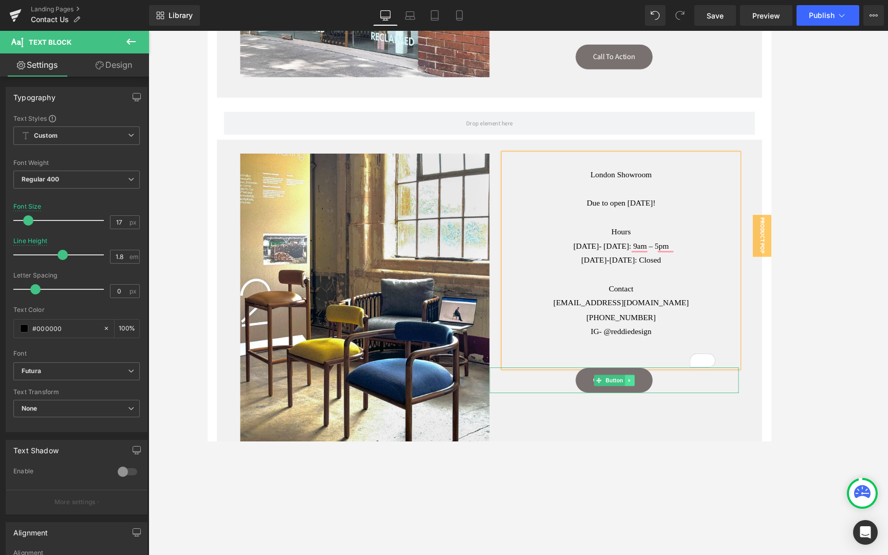
click at [673, 415] on icon at bounding box center [672, 417] width 2 height 4
click at [680, 414] on icon at bounding box center [678, 417] width 6 height 6
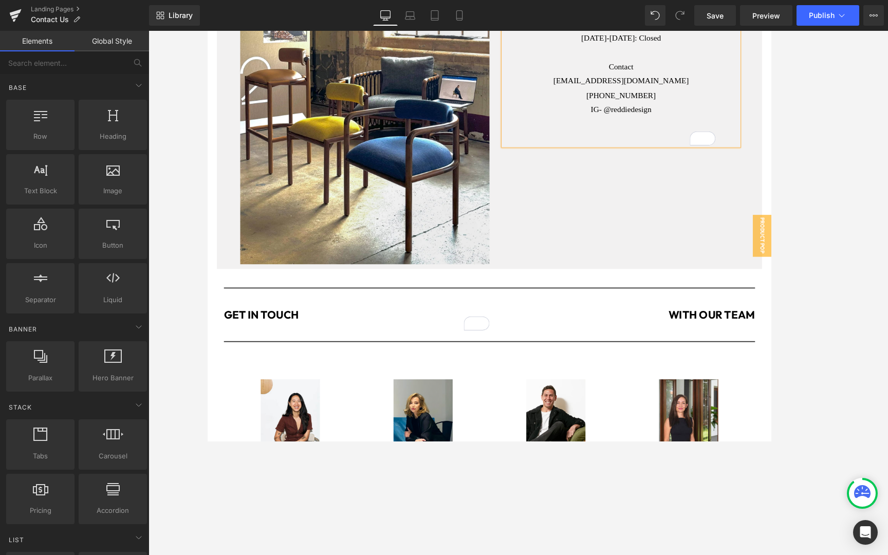
scroll to position [802, 0]
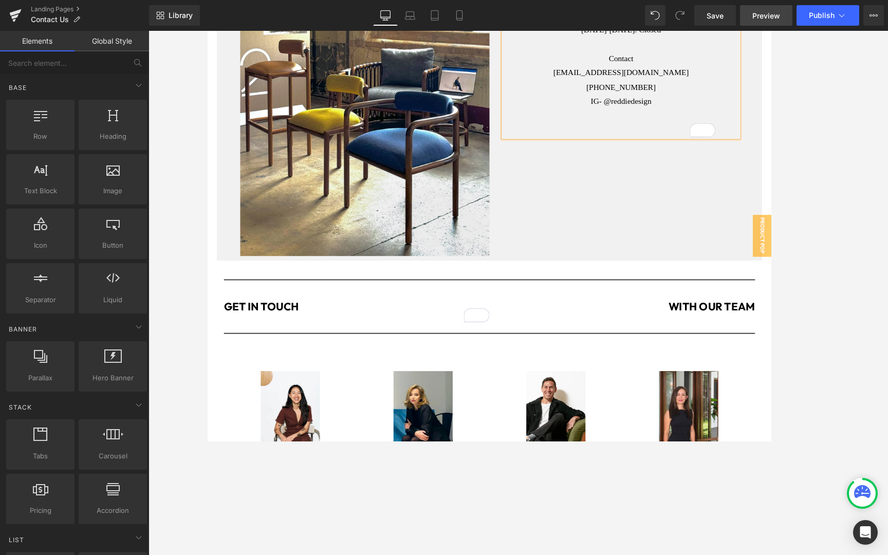
click at [712, 21] on link "Preview" at bounding box center [766, 15] width 52 height 21
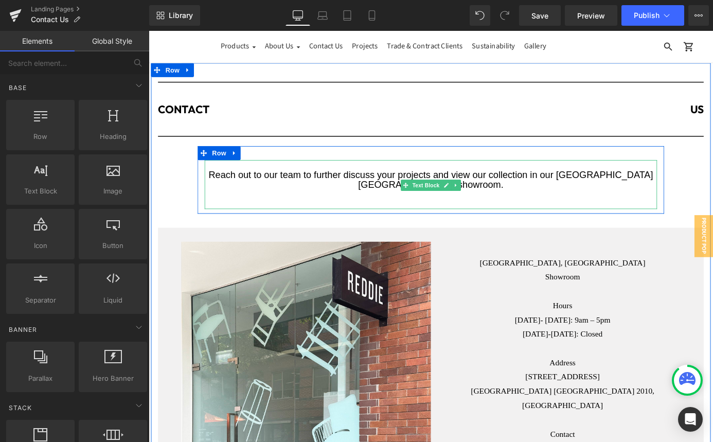
click at [579, 191] on font "Reach out to our team to further discuss your projects and view our collection …" at bounding box center [460, 195] width 490 height 22
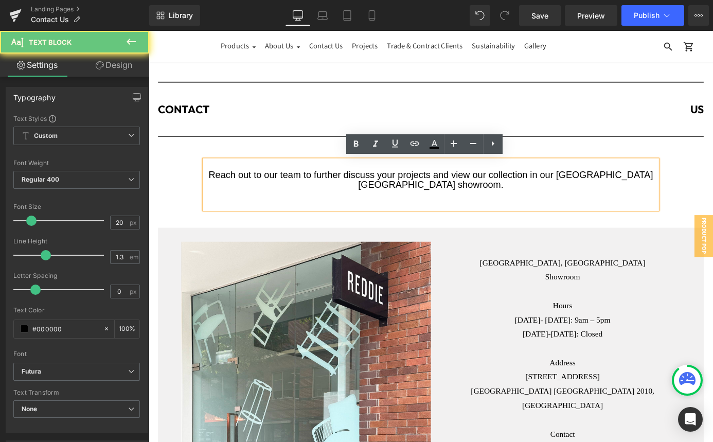
click at [540, 201] on div "Reach out to our team to further discuss your projects and view our collection …" at bounding box center [459, 195] width 499 height 22
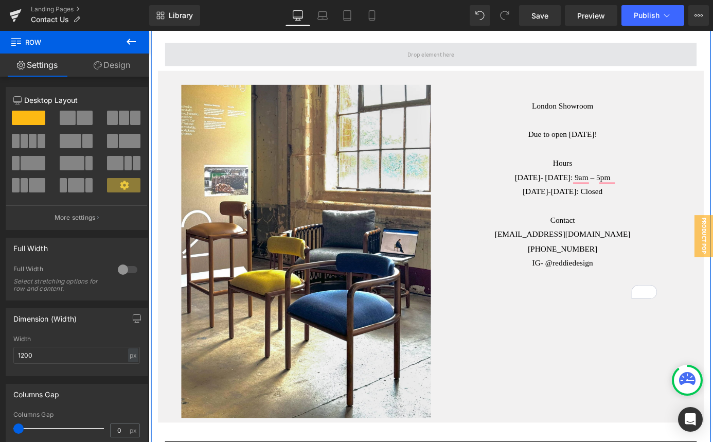
scroll to position [623, 0]
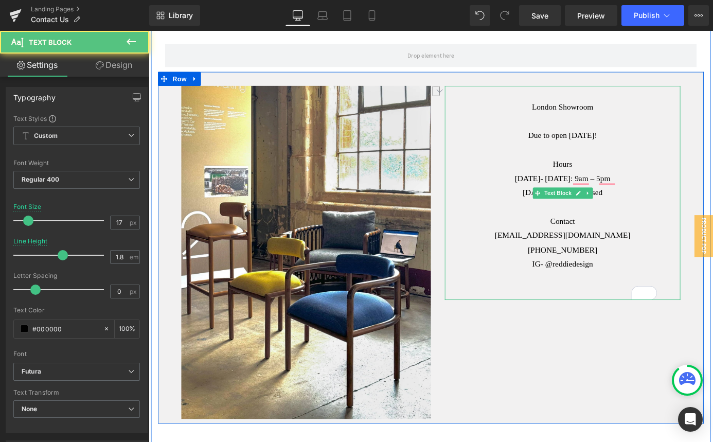
drag, startPoint x: 644, startPoint y: 256, endPoint x: 572, endPoint y: 254, distance: 71.5
click at [572, 265] on div "[PHONE_NUMBER]" at bounding box center [605, 273] width 208 height 16
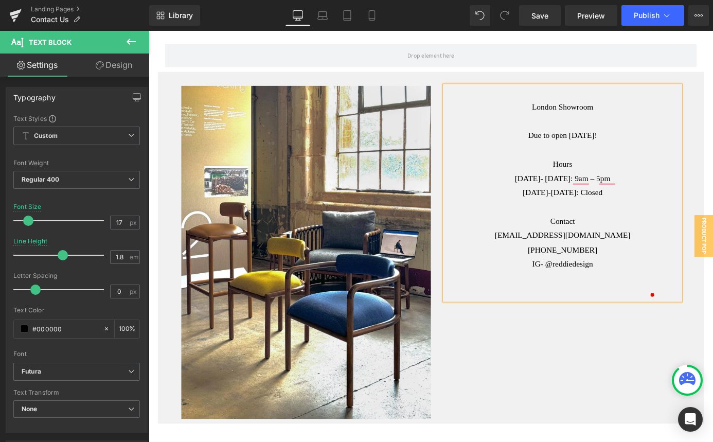
click at [554, 359] on div "Image London Showroom Due to open [DATE]! Hours [DATE]- [DATE]: 9am – 5pm [DATE…" at bounding box center [460, 269] width 602 height 387
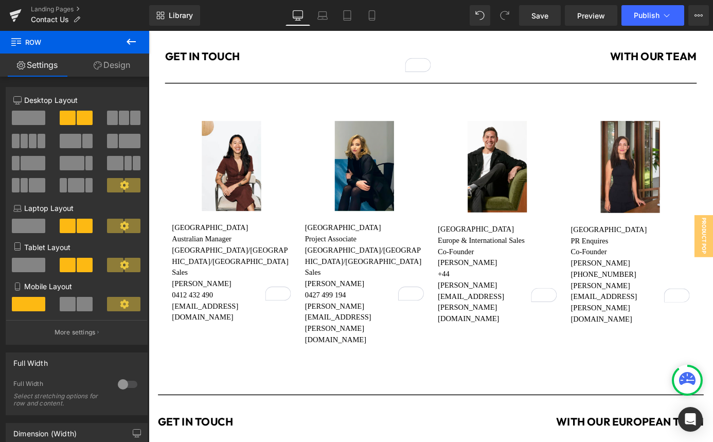
scroll to position [1079, 0]
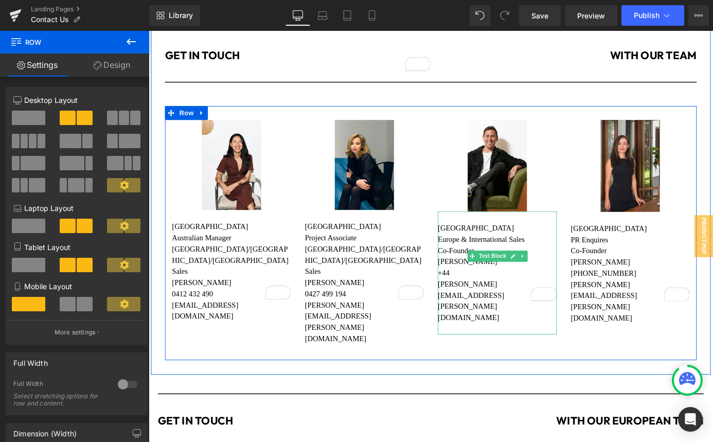
click at [483, 291] on p "+44" at bounding box center [532, 297] width 131 height 12
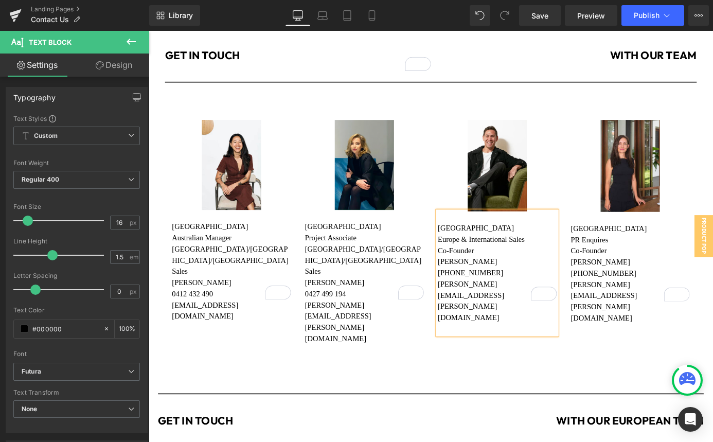
click at [485, 291] on p "[PHONE_NUMBER]" at bounding box center [532, 297] width 131 height 12
click at [632, 292] on p "[PHONE_NUMBER]" at bounding box center [679, 298] width 131 height 12
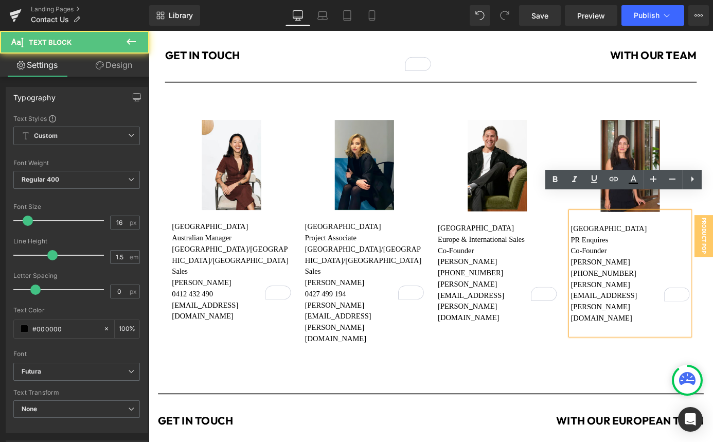
drag, startPoint x: 684, startPoint y: 280, endPoint x: 619, endPoint y: 278, distance: 64.3
click at [619, 292] on p "[PHONE_NUMBER]" at bounding box center [679, 298] width 131 height 12
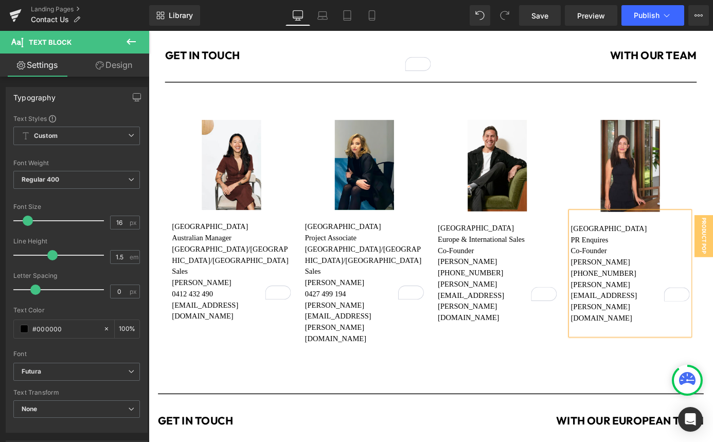
click at [632, 292] on p "[PHONE_NUMBER]" at bounding box center [679, 298] width 131 height 12
click at [693, 292] on p "[PHONE_NUMBER]" at bounding box center [679, 298] width 131 height 12
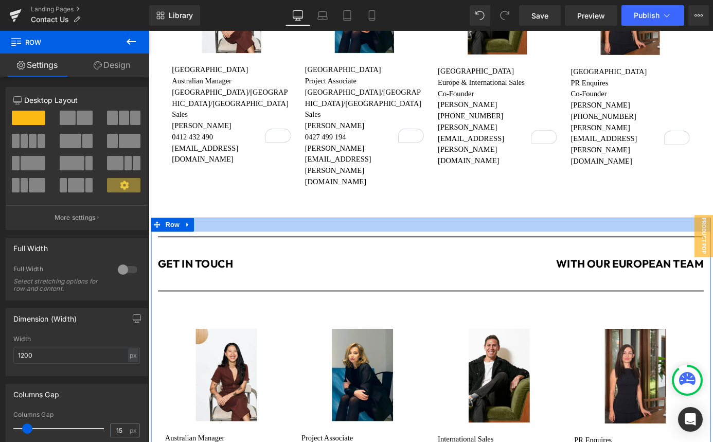
scroll to position [1253, 0]
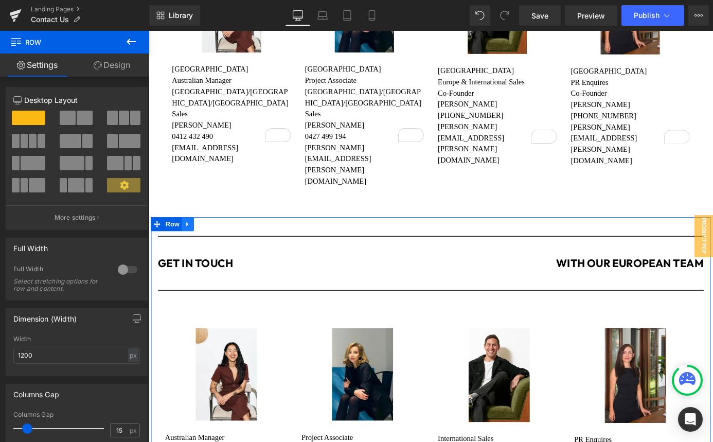
click at [193, 240] on icon at bounding box center [191, 244] width 7 height 8
click at [217, 240] on icon at bounding box center [218, 244] width 7 height 8
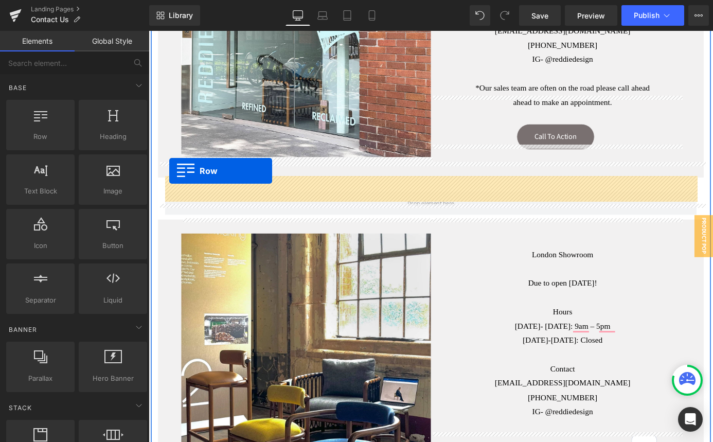
scroll to position [459, 0]
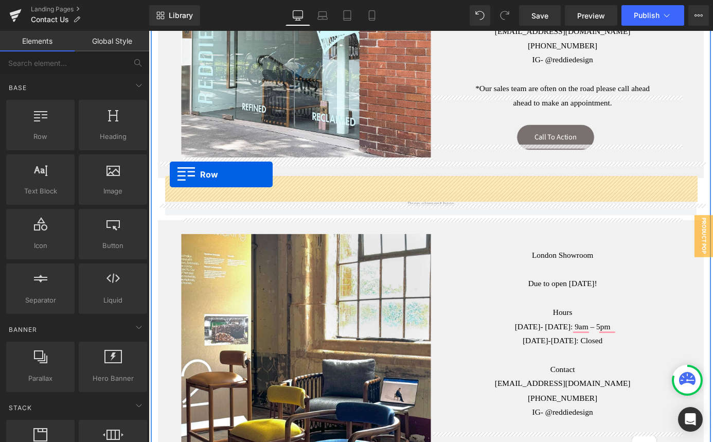
drag, startPoint x: 168, startPoint y: 266, endPoint x: 172, endPoint y: 189, distance: 77.2
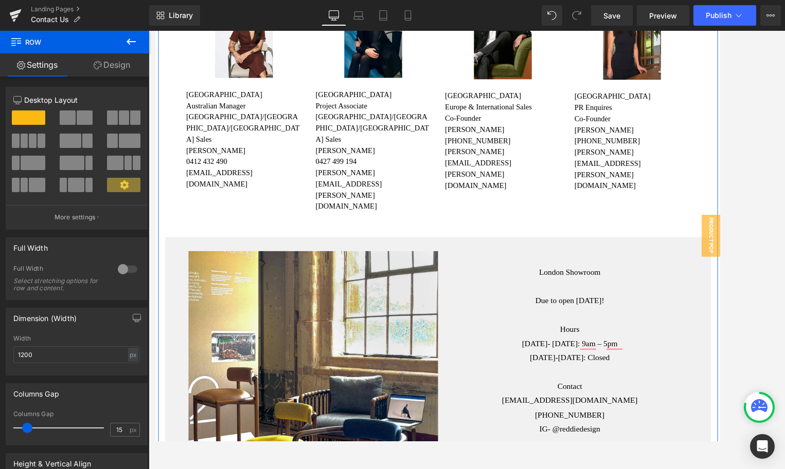
scroll to position [803, 0]
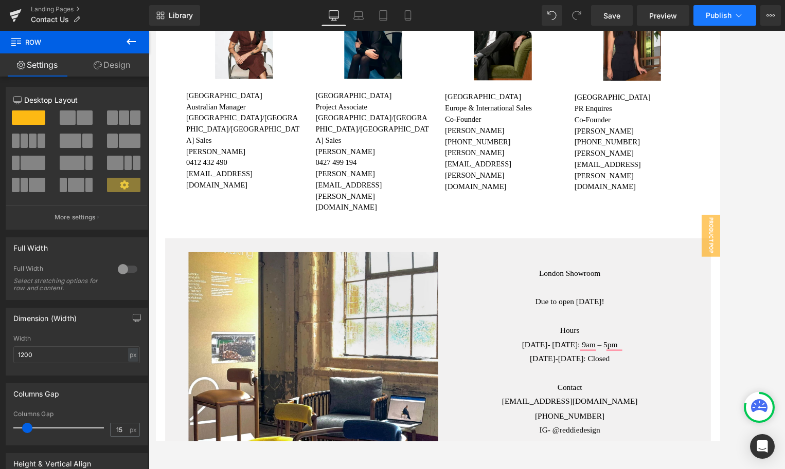
click at [715, 19] on span "Publish" at bounding box center [718, 15] width 26 height 8
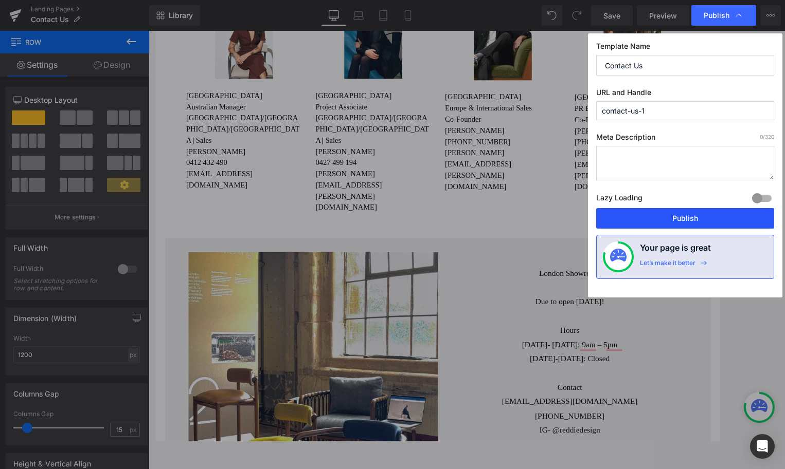
click at [697, 223] on button "Publish" at bounding box center [685, 218] width 178 height 21
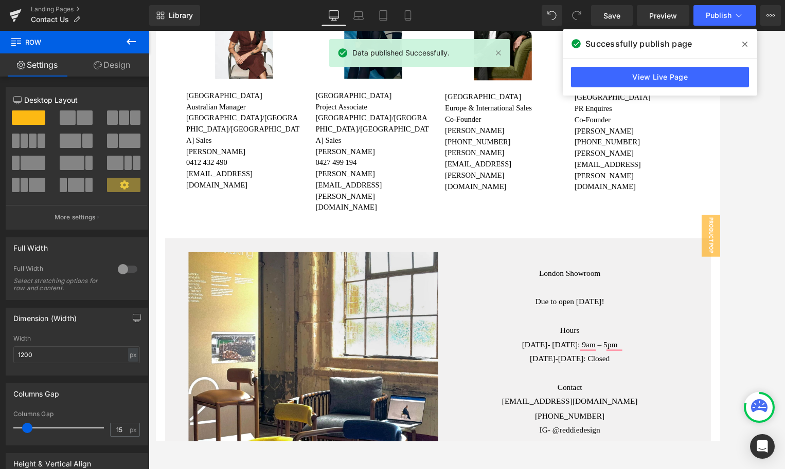
click at [745, 41] on icon at bounding box center [744, 44] width 5 height 8
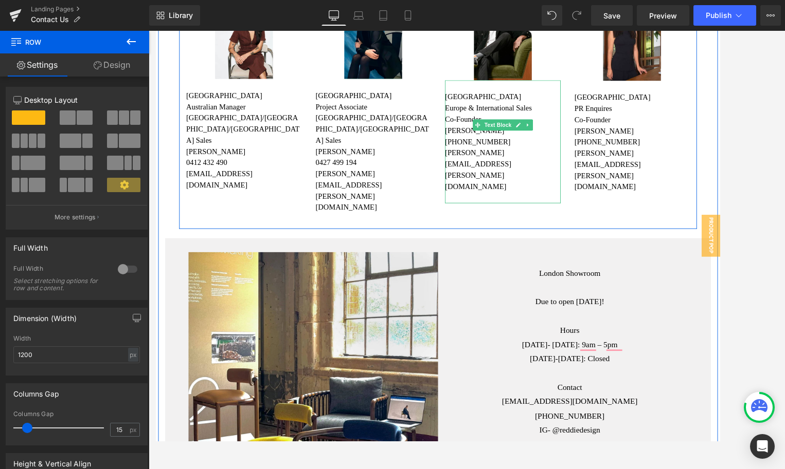
click at [487, 122] on p "Co-Founder" at bounding box center [537, 128] width 127 height 12
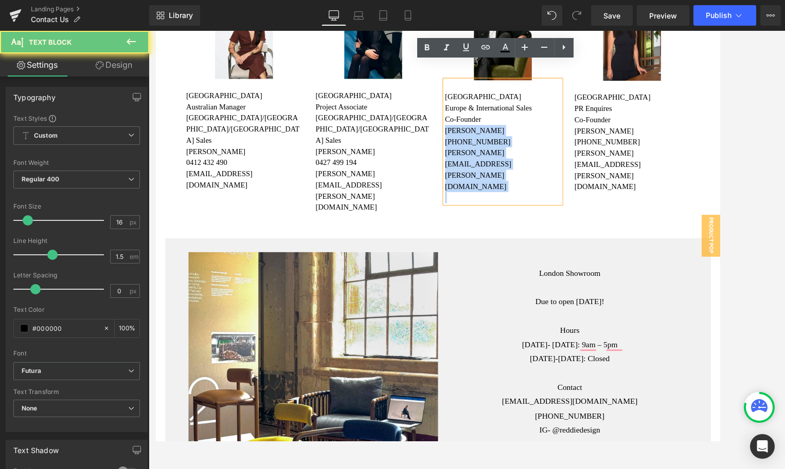
drag, startPoint x: 520, startPoint y: 107, endPoint x: 471, endPoint y: 109, distance: 48.4
click at [474, 110] on div "LONDON Europe & International Sales Co-Founder [PERSON_NAME] [PHONE_NUMBER] [PE…" at bounding box center [537, 153] width 127 height 136
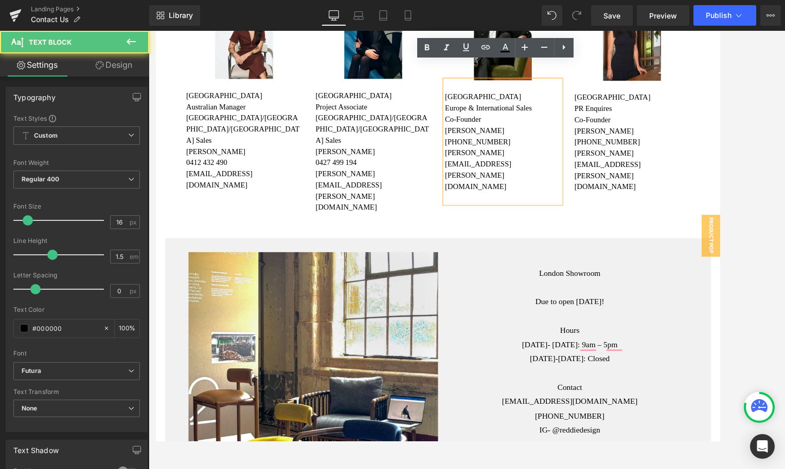
click at [479, 122] on p "Co-Founder" at bounding box center [537, 128] width 127 height 12
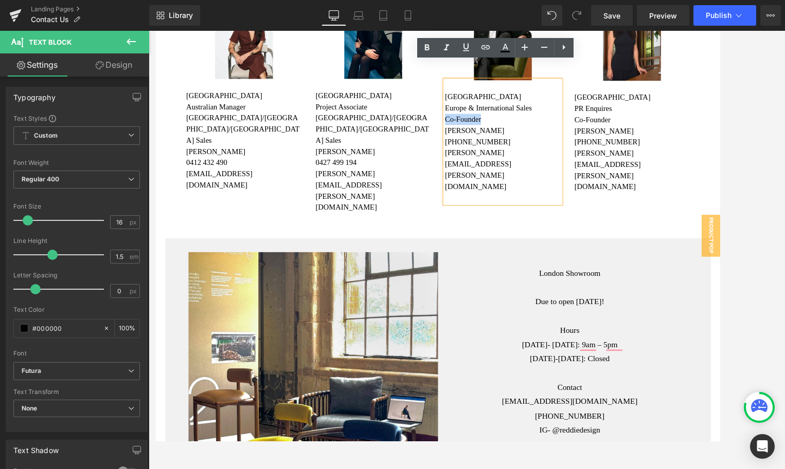
drag, startPoint x: 520, startPoint y: 110, endPoint x: 469, endPoint y: 110, distance: 51.4
click at [469, 110] on div "Image LONDON Europe & International Sales Co-Founder [PERSON_NAME] [PHONE_NUMBE…" at bounding box center [537, 104] width 143 height 233
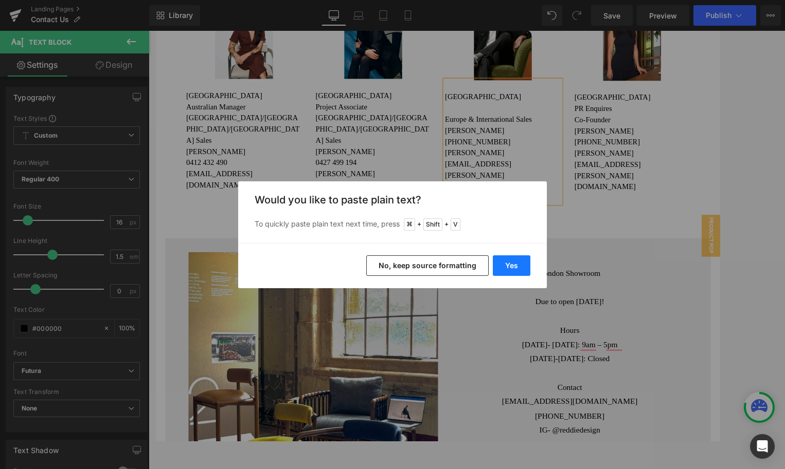
click at [514, 270] on button "Yes" at bounding box center [512, 266] width 38 height 21
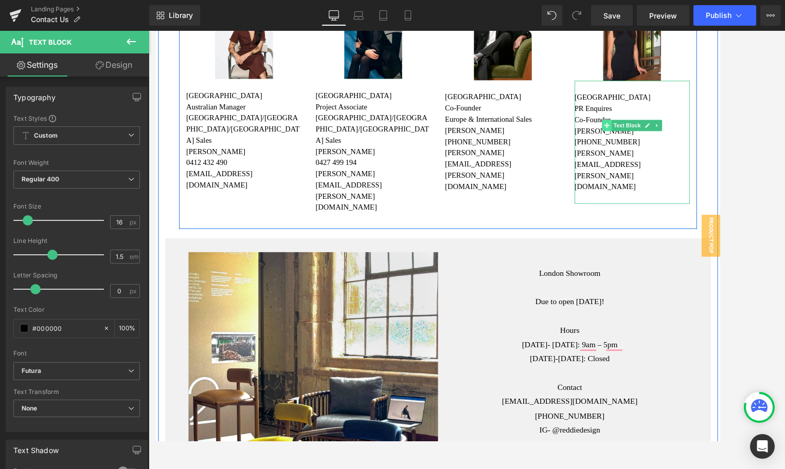
click at [648, 129] on span at bounding box center [652, 135] width 11 height 12
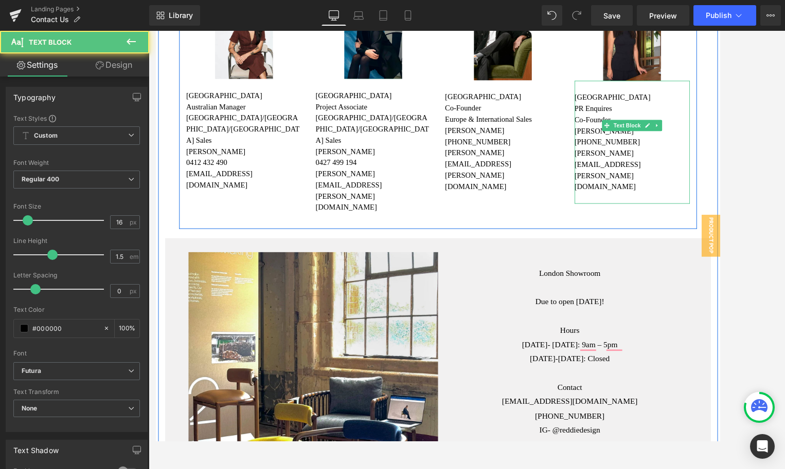
click at [626, 123] on p "Co-Founder" at bounding box center [680, 129] width 127 height 12
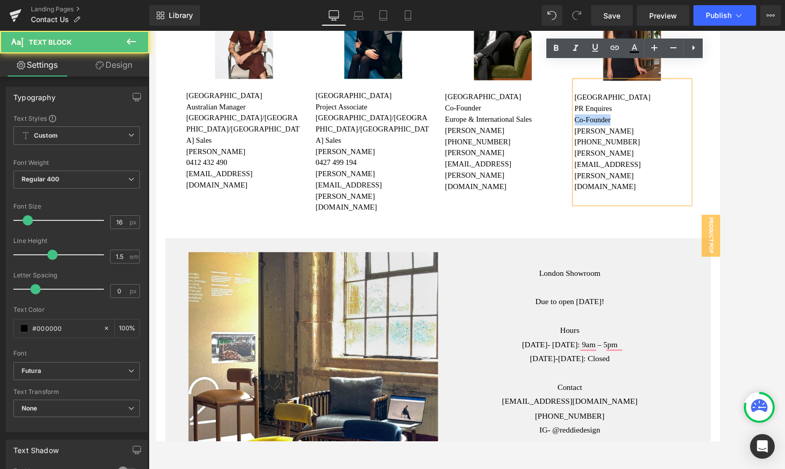
drag, startPoint x: 661, startPoint y: 112, endPoint x: 602, endPoint y: 112, distance: 59.6
click at [602, 112] on div "Image [GEOGRAPHIC_DATA] Australian Manager [GEOGRAPHIC_DATA]/[GEOGRAPHIC_DATA]/…" at bounding box center [466, 110] width 571 height 277
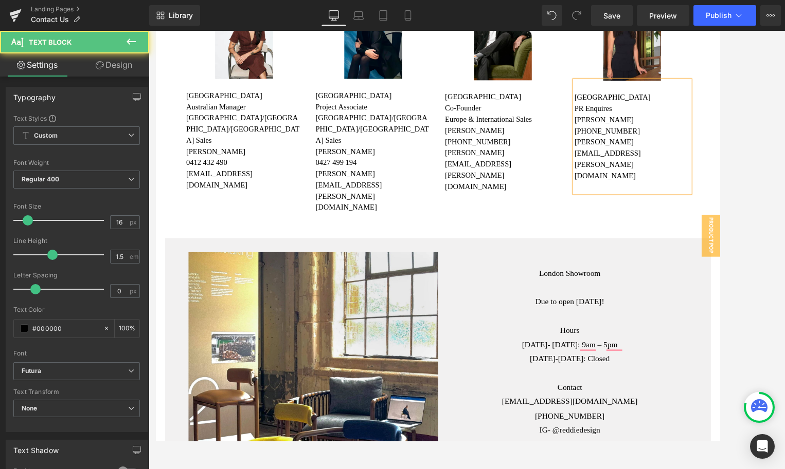
click at [659, 98] on p "[GEOGRAPHIC_DATA]" at bounding box center [680, 104] width 127 height 12
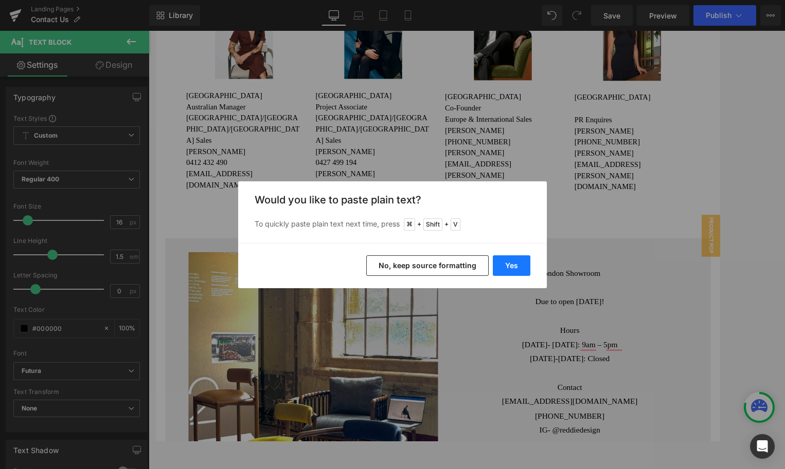
click at [507, 265] on button "Yes" at bounding box center [512, 266] width 38 height 21
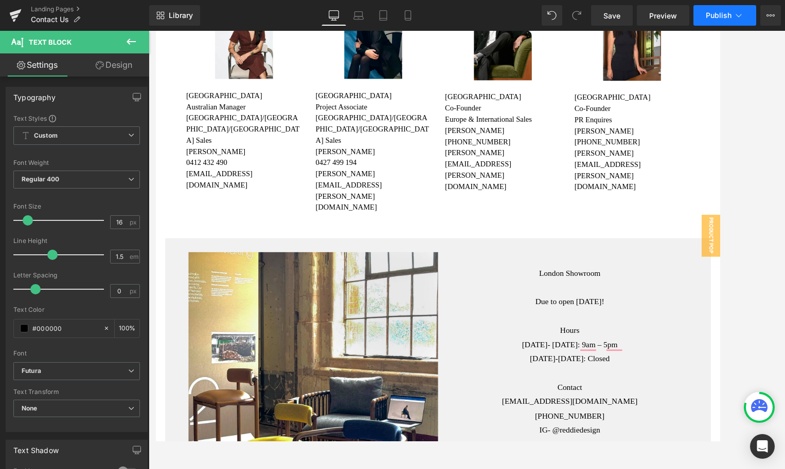
click at [713, 19] on span "Publish" at bounding box center [718, 15] width 26 height 8
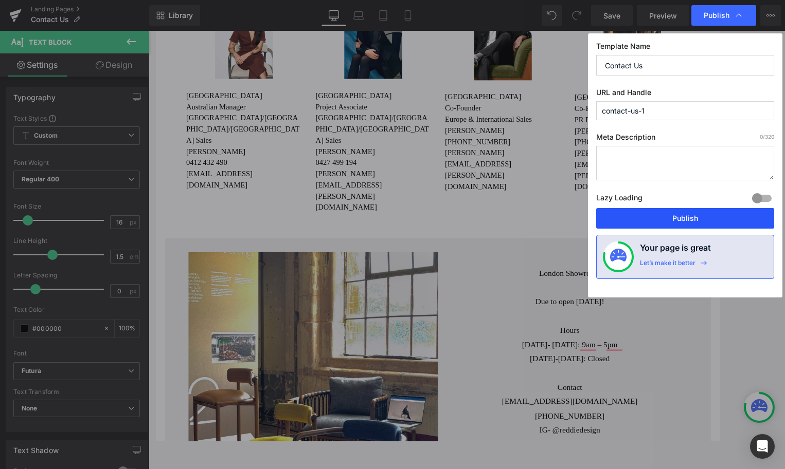
click at [689, 214] on button "Publish" at bounding box center [685, 218] width 178 height 21
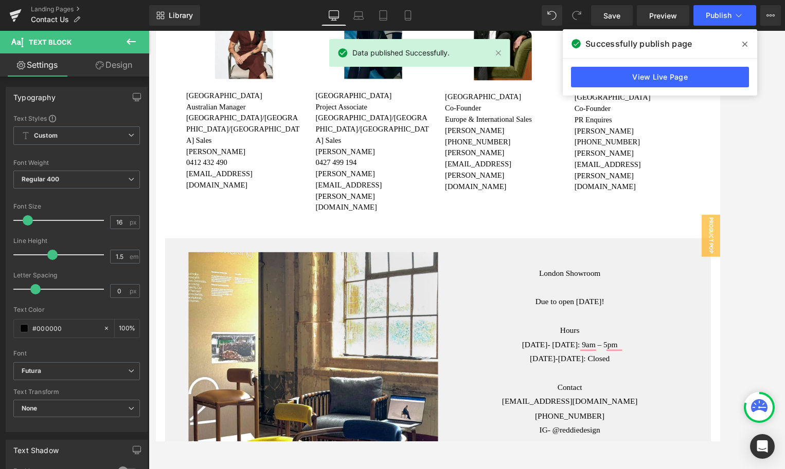
click at [743, 45] on icon at bounding box center [744, 44] width 5 height 5
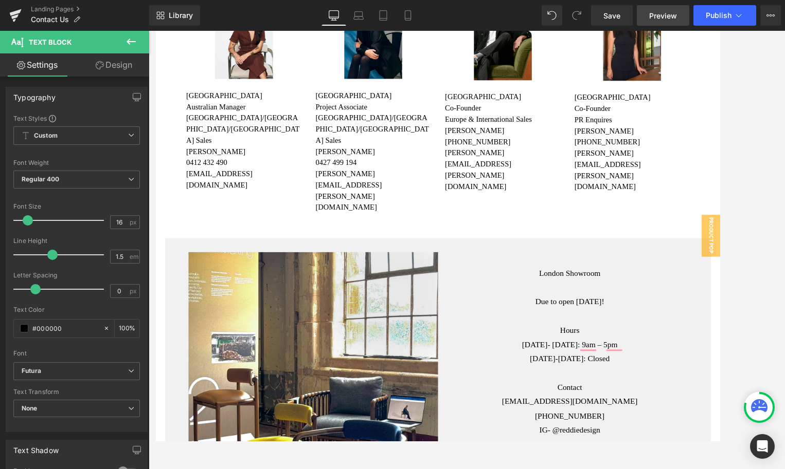
click at [664, 21] on link "Preview" at bounding box center [662, 15] width 52 height 21
